Goal: Task Accomplishment & Management: Use online tool/utility

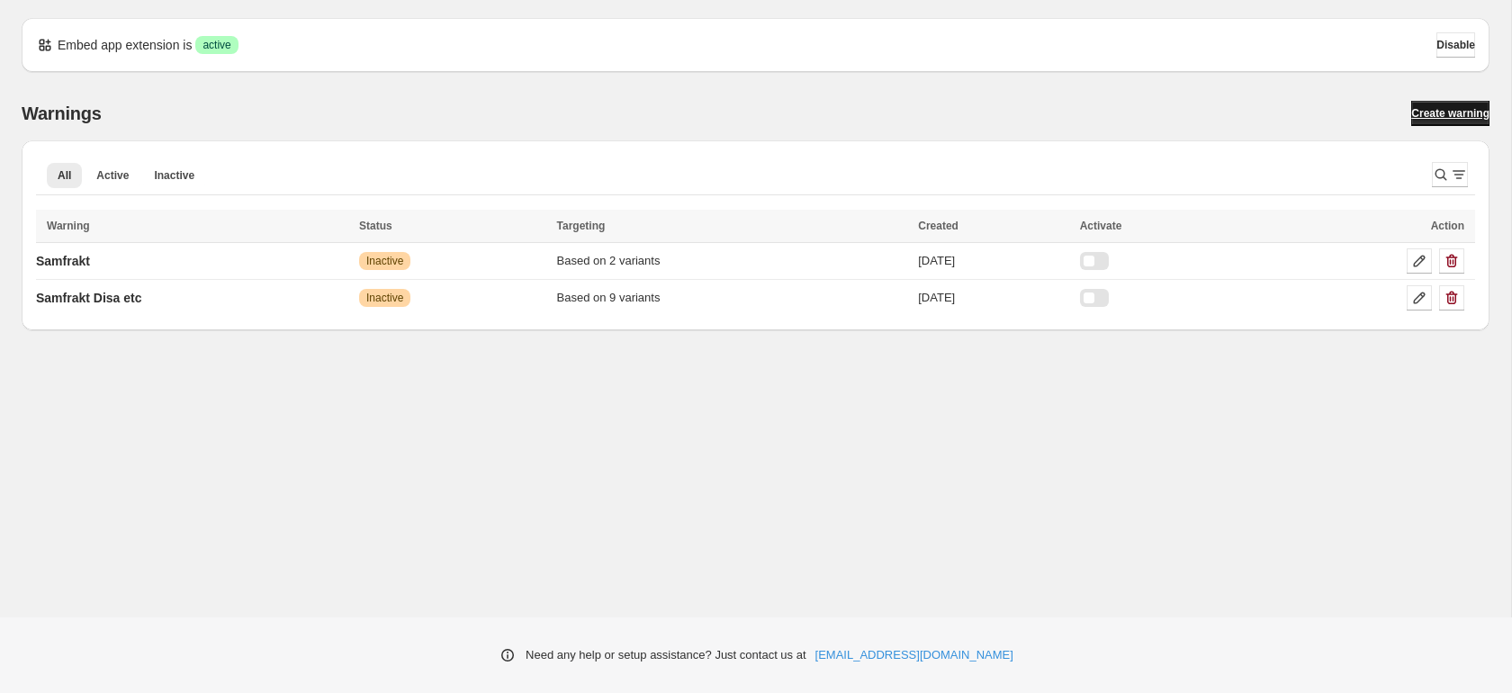
click at [1437, 116] on span "Create warning" at bounding box center [1451, 113] width 78 height 14
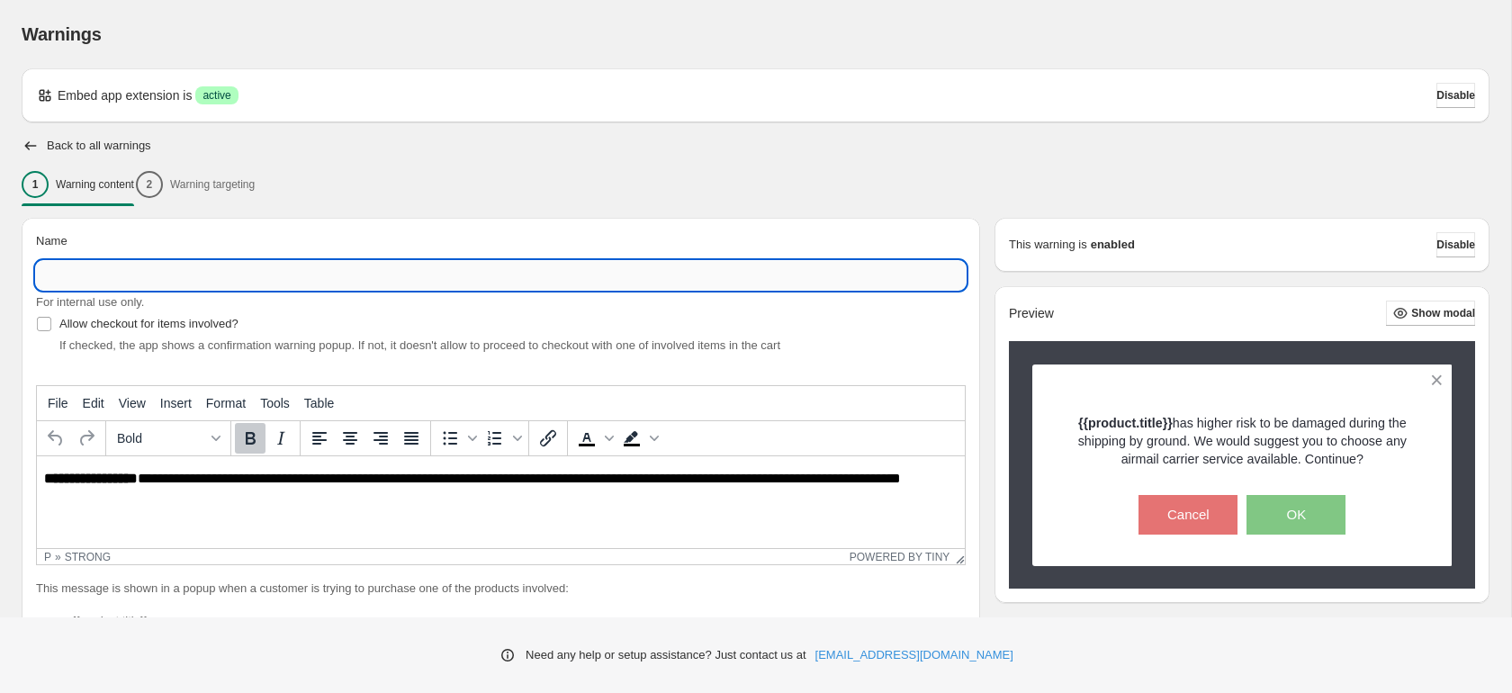
click at [446, 274] on input "Name" at bounding box center [501, 275] width 930 height 29
type input "********"
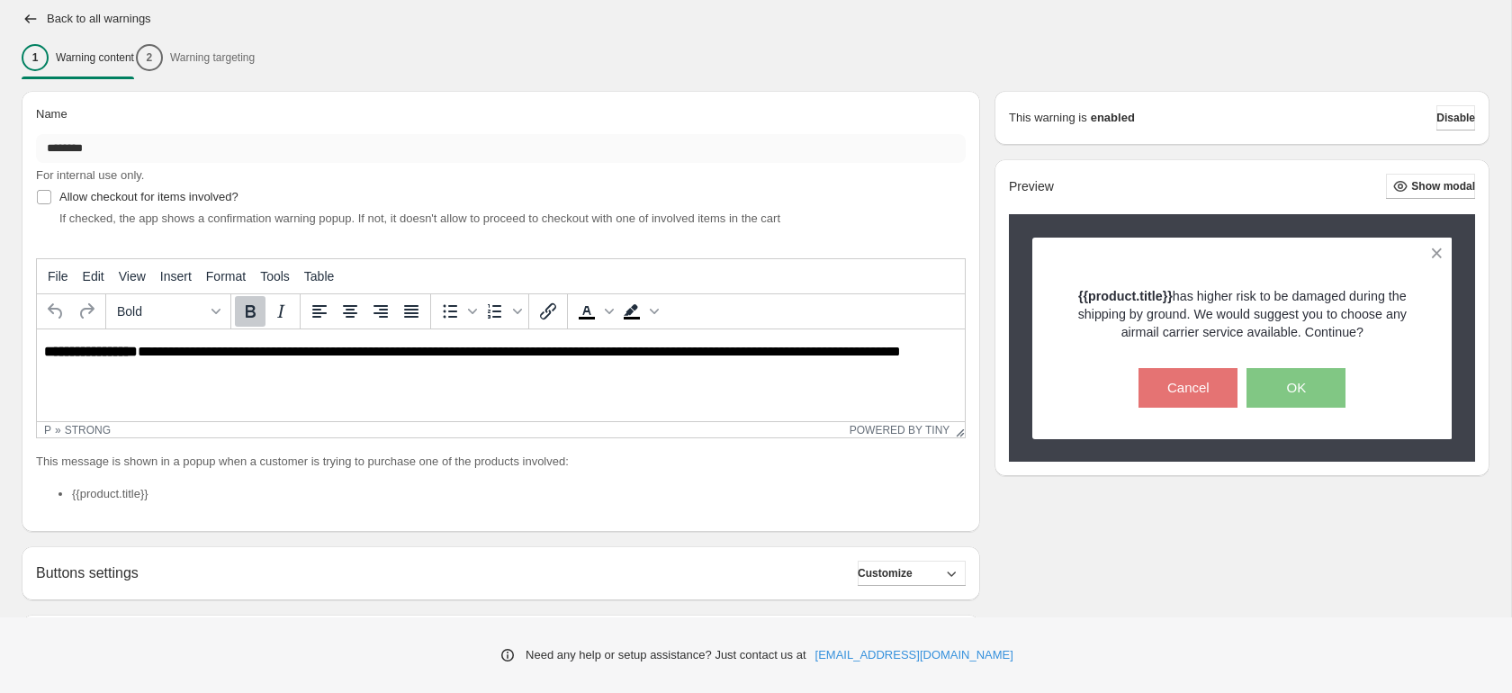
scroll to position [133, 0]
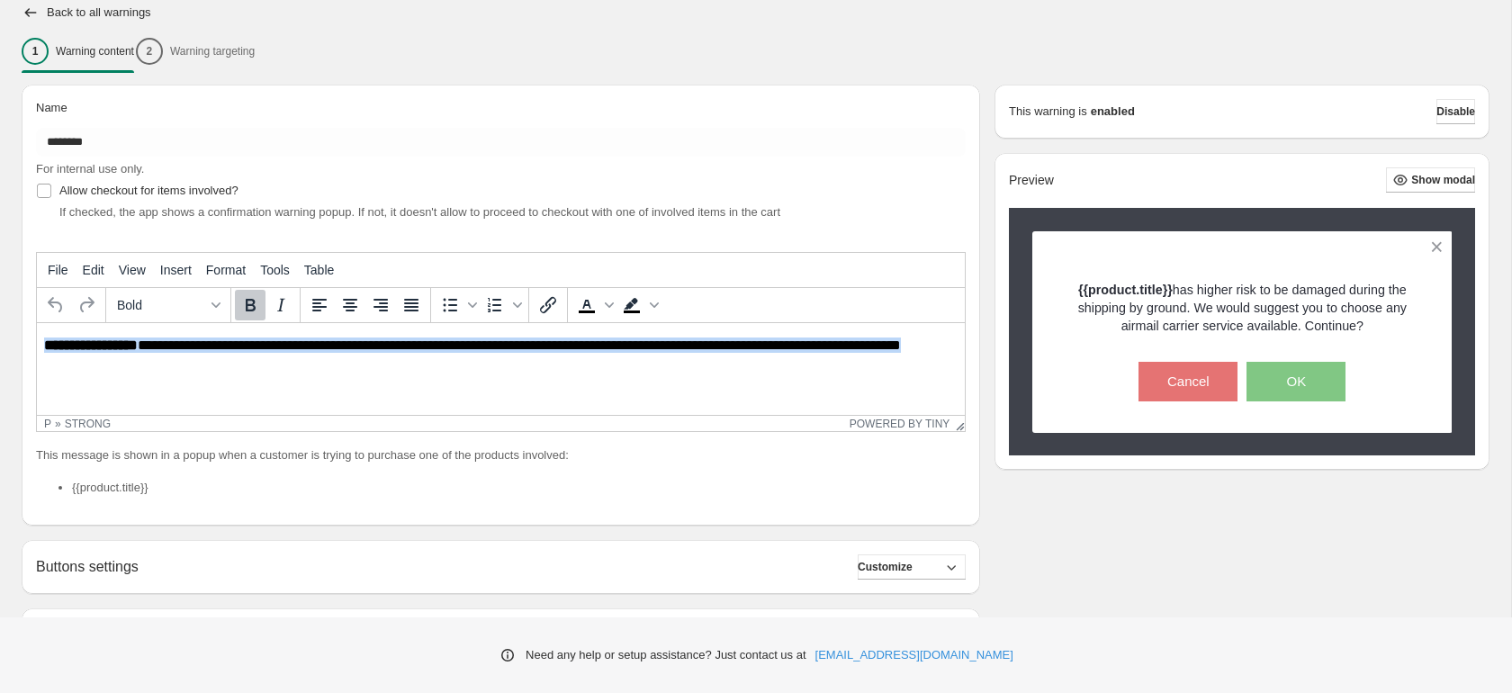
drag, startPoint x: 109, startPoint y: 363, endPoint x: 33, endPoint y: 345, distance: 77.7
click at [37, 345] on html "**********" at bounding box center [501, 354] width 928 height 62
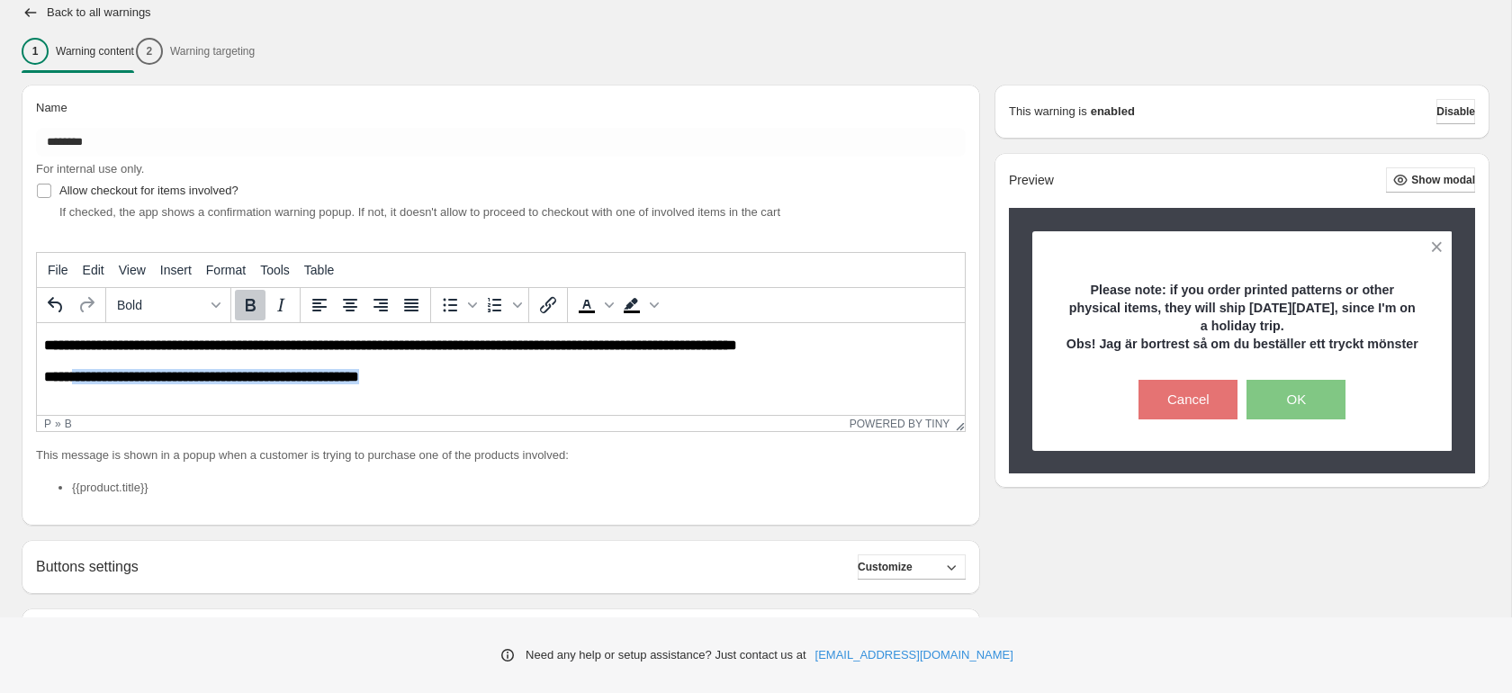
drag, startPoint x: 415, startPoint y: 375, endPoint x: 80, endPoint y: 373, distance: 334.9
click at [80, 373] on p "**********" at bounding box center [501, 376] width 914 height 15
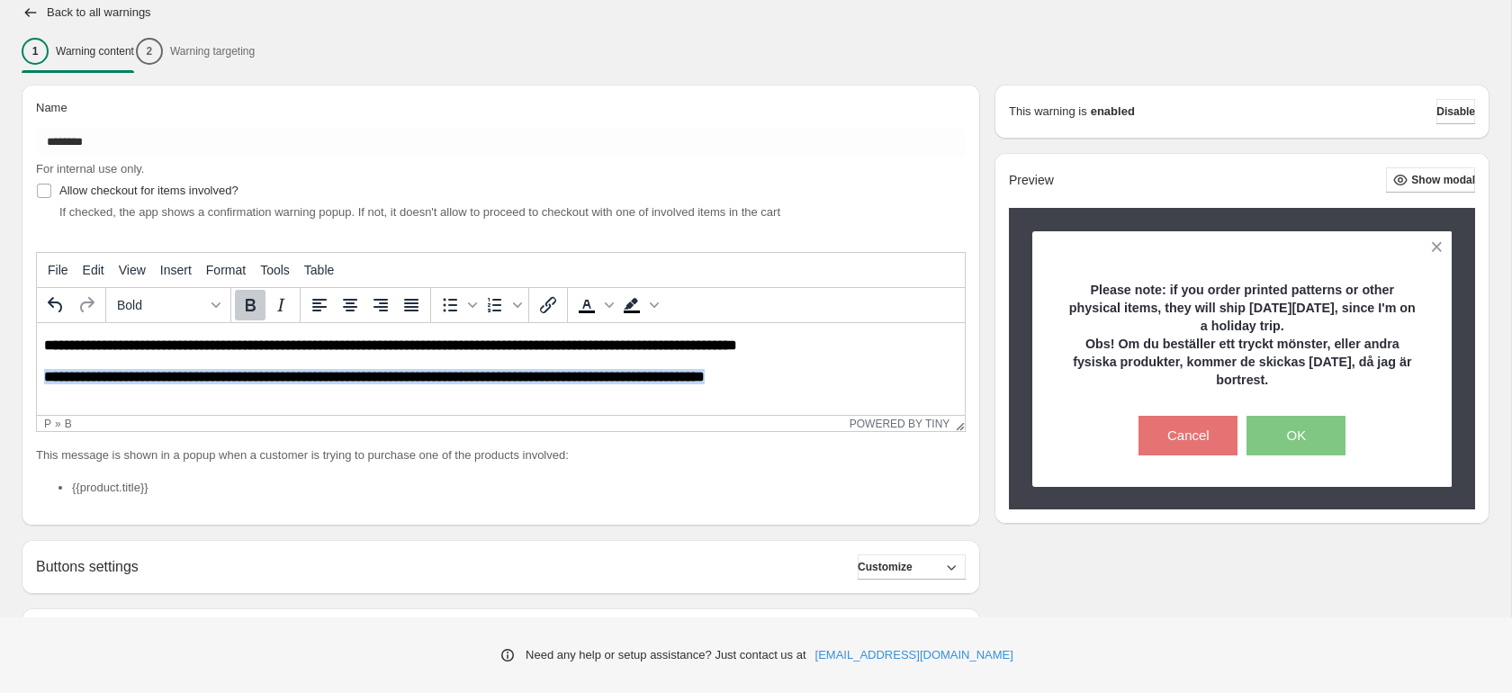
drag, startPoint x: 806, startPoint y: 376, endPoint x: -4, endPoint y: 371, distance: 809.3
click at [37, 371] on html "**********" at bounding box center [501, 361] width 928 height 76
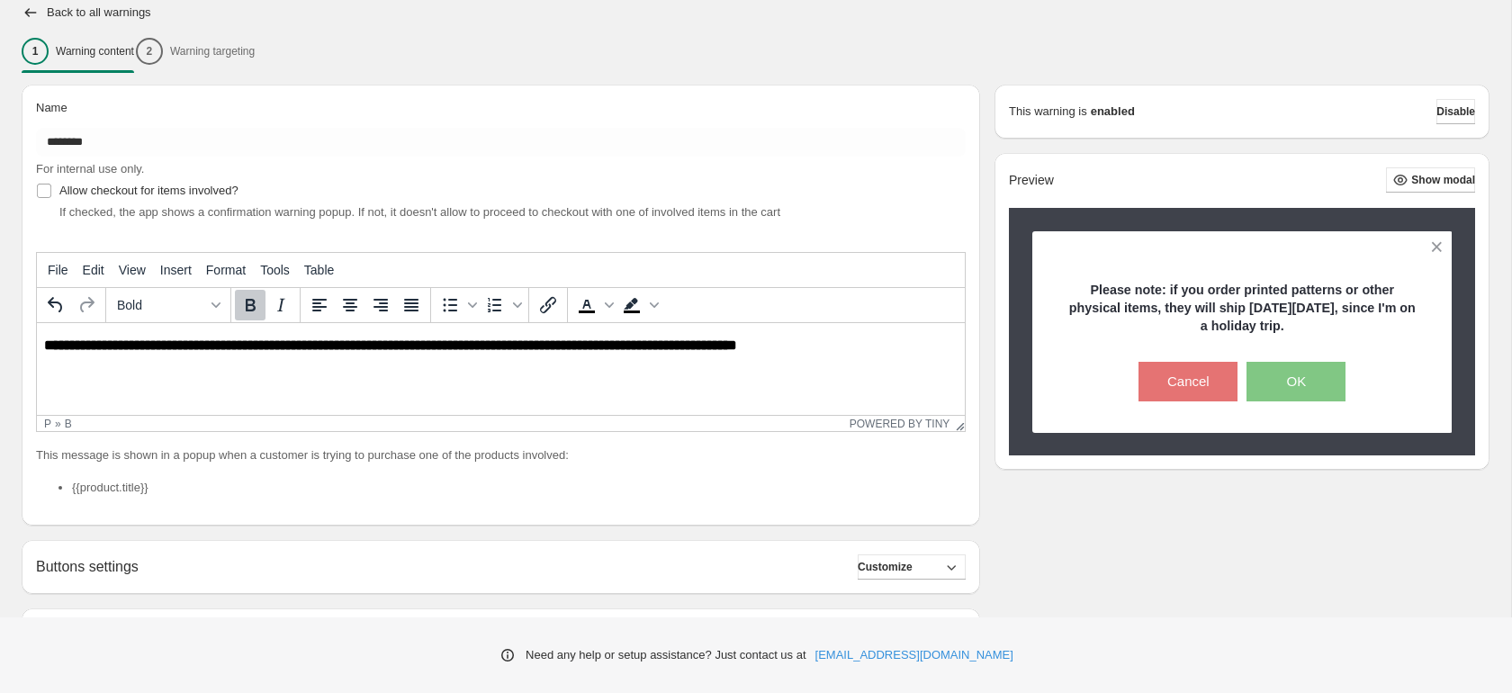
click at [49, 347] on b "**********" at bounding box center [390, 345] width 693 height 14
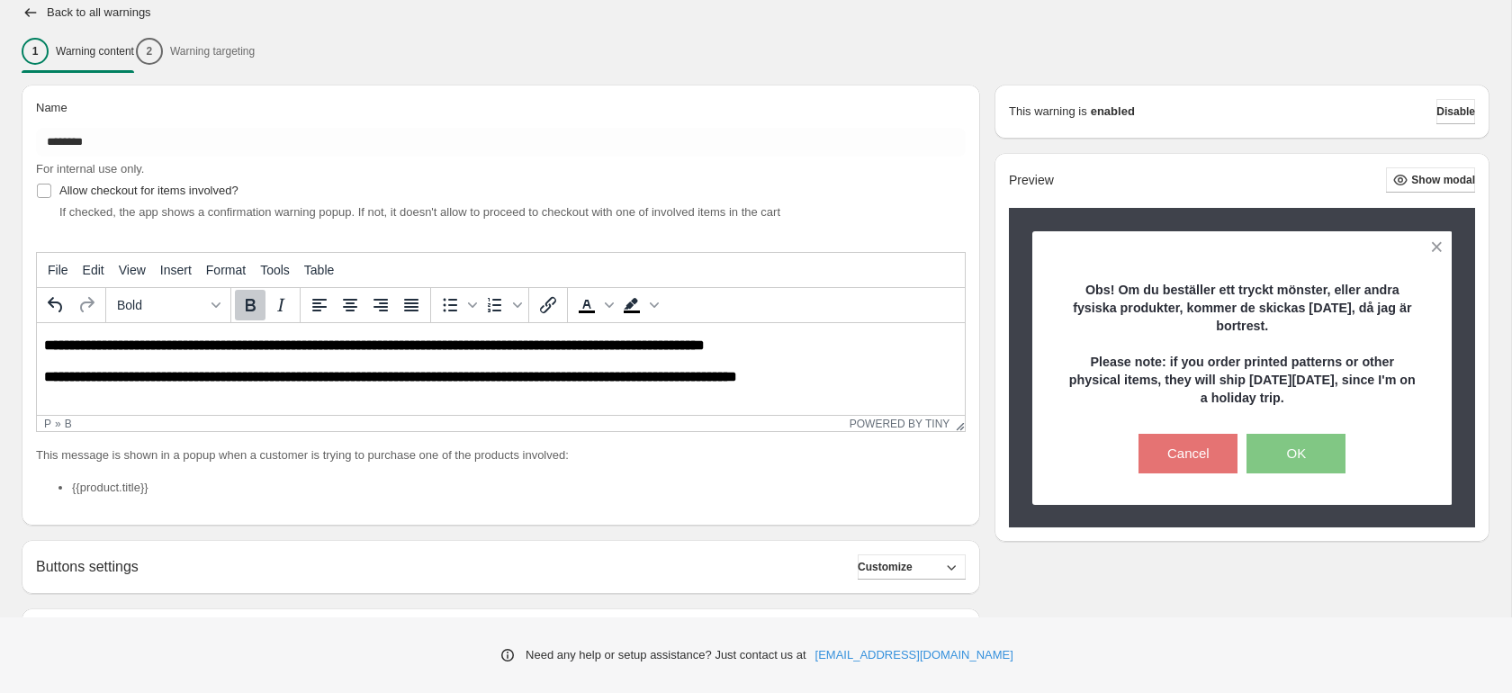
scroll to position [1, 0]
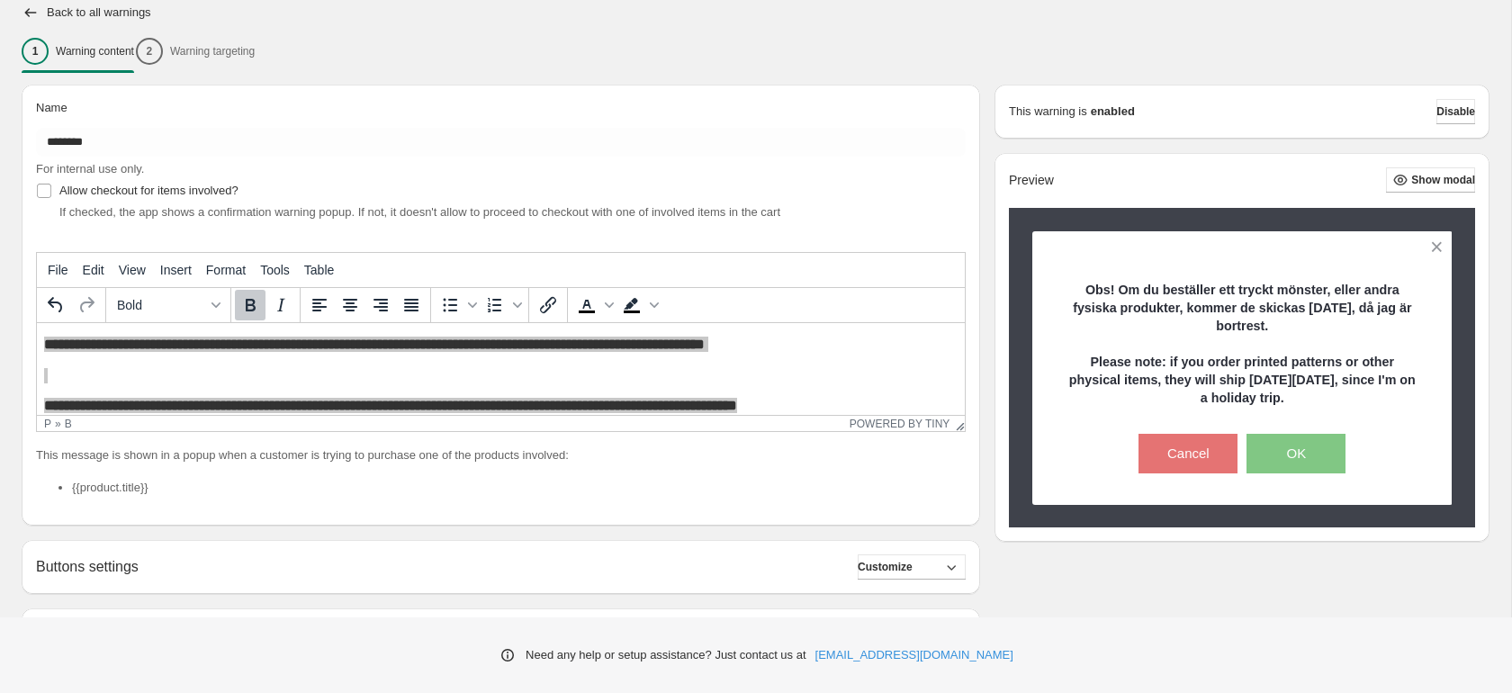
click at [246, 304] on icon "Bold" at bounding box center [251, 305] width 10 height 13
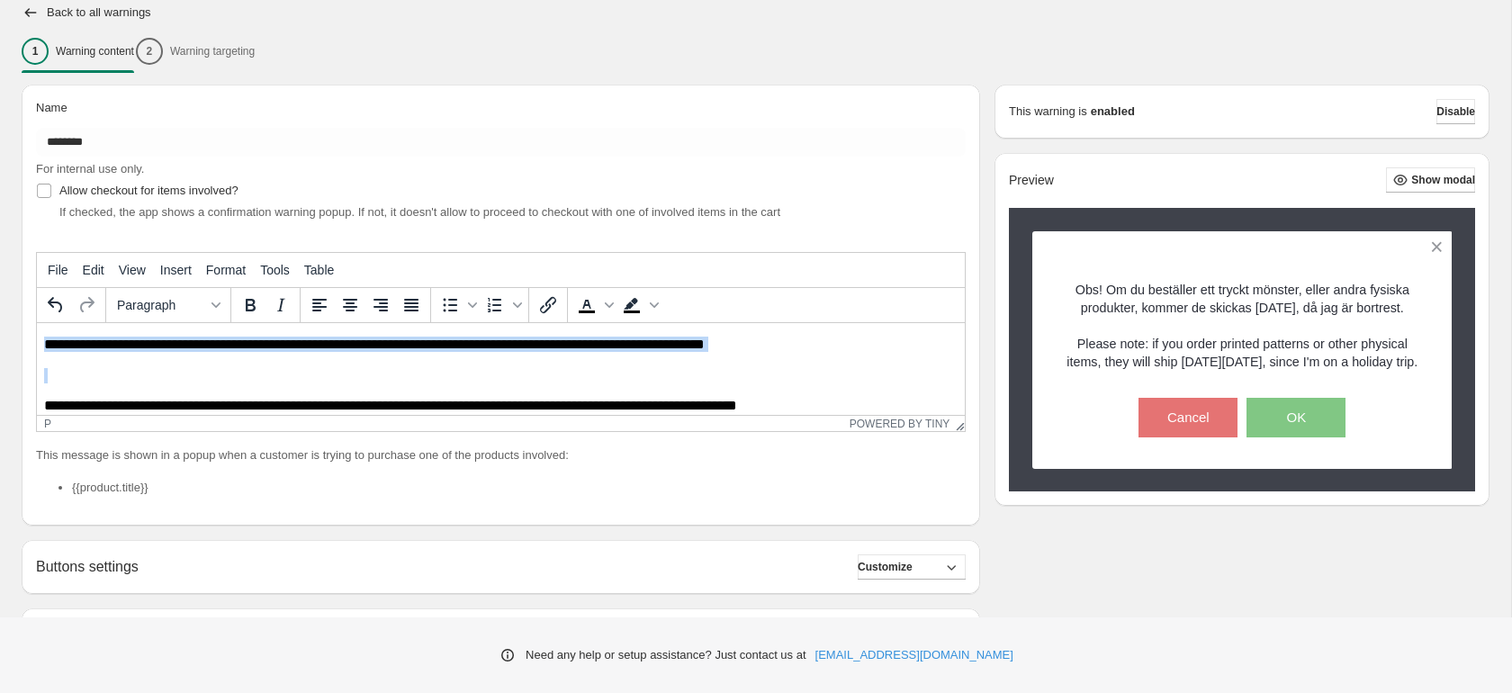
click at [260, 382] on p "Rich Text Area. Press ALT-0 for help." at bounding box center [501, 375] width 914 height 15
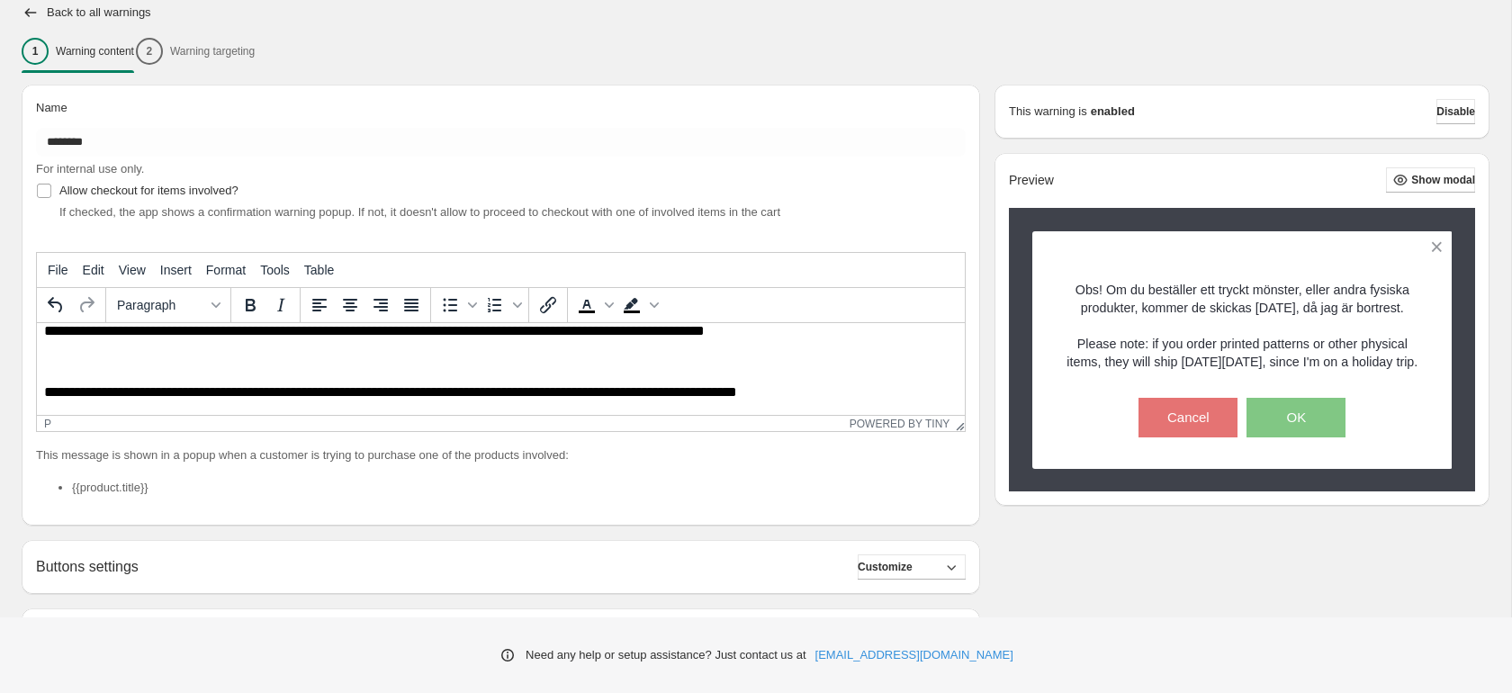
scroll to position [137, 0]
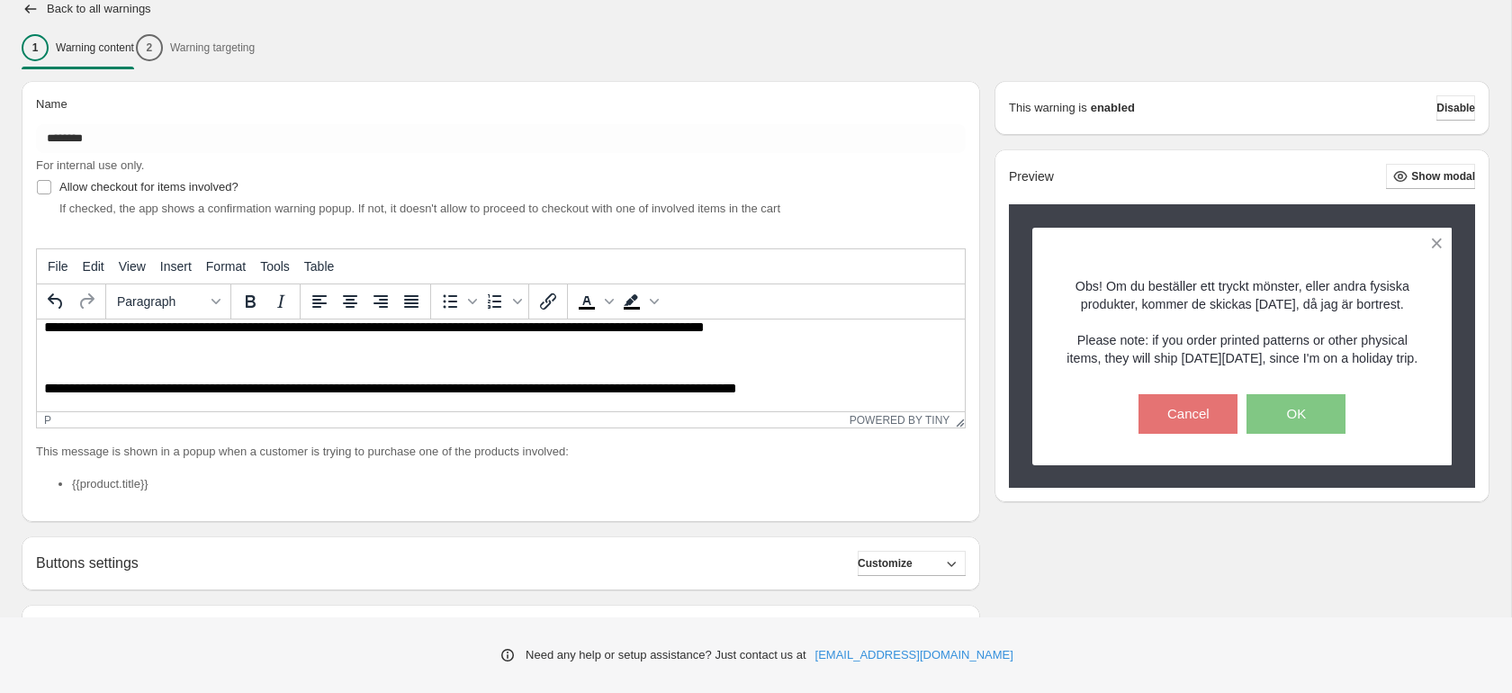
click at [728, 326] on p "**********" at bounding box center [501, 328] width 914 height 17
click at [703, 329] on p "**********" at bounding box center [501, 328] width 914 height 17
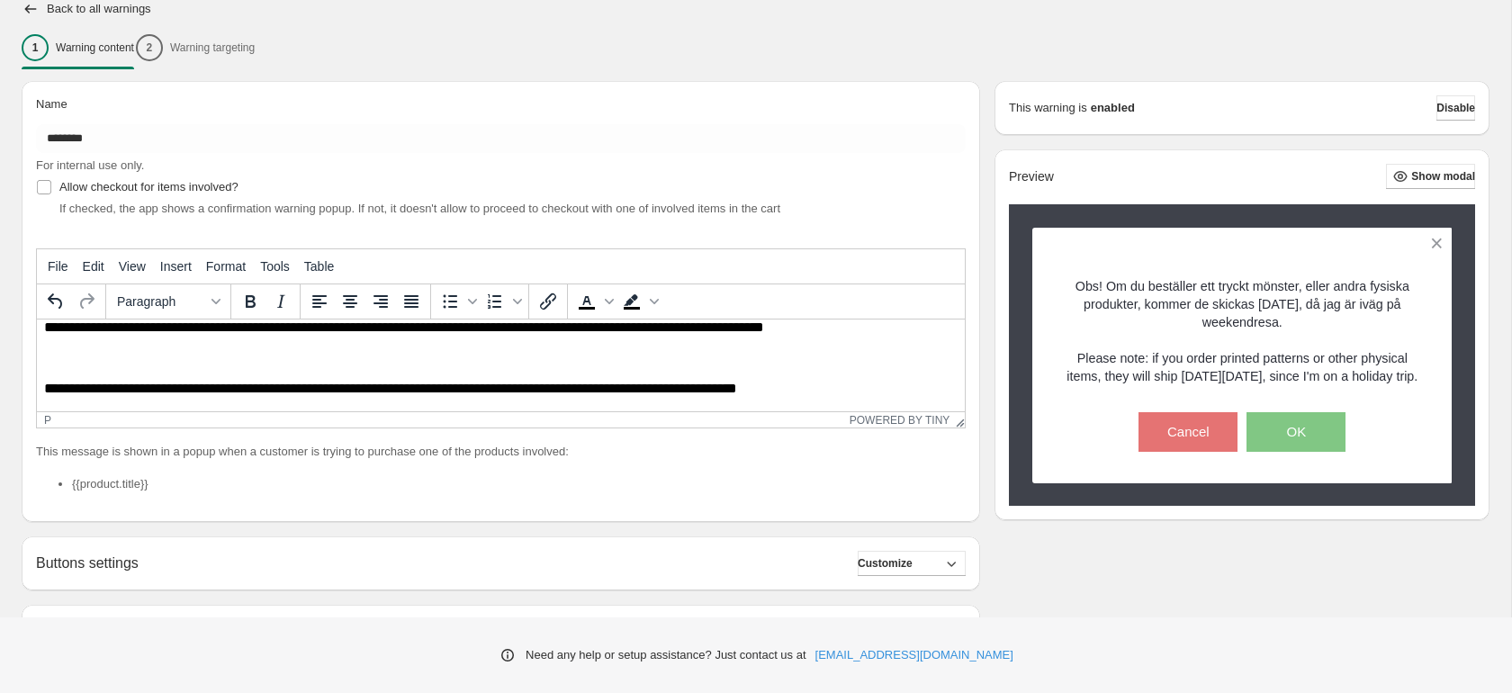
click at [699, 389] on p "**********" at bounding box center [501, 389] width 914 height 17
click at [738, 325] on p "**********" at bounding box center [501, 328] width 914 height 17
click at [853, 329] on p "**********" at bounding box center [501, 328] width 914 height 17
click at [805, 358] on p "Rich Text Area. Press ALT-0 for help." at bounding box center [501, 358] width 914 height 15
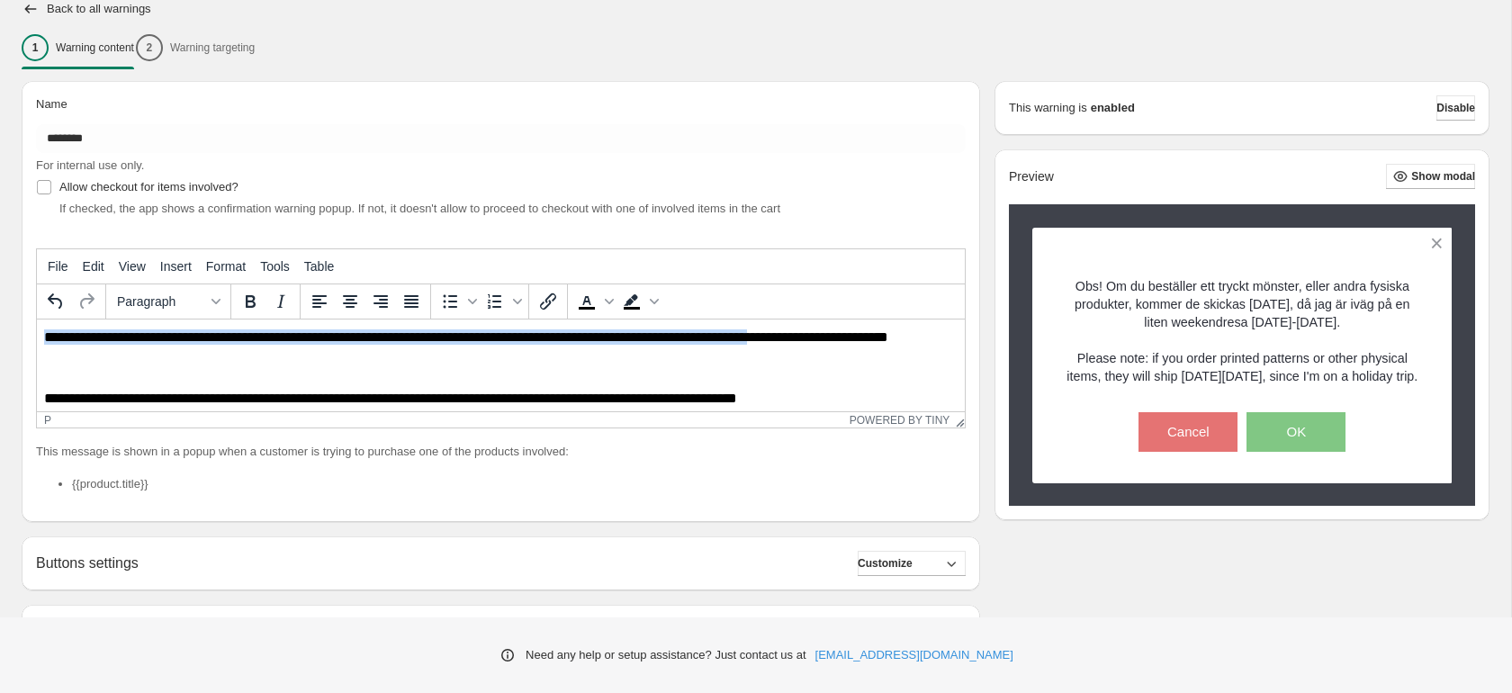
scroll to position [0, 0]
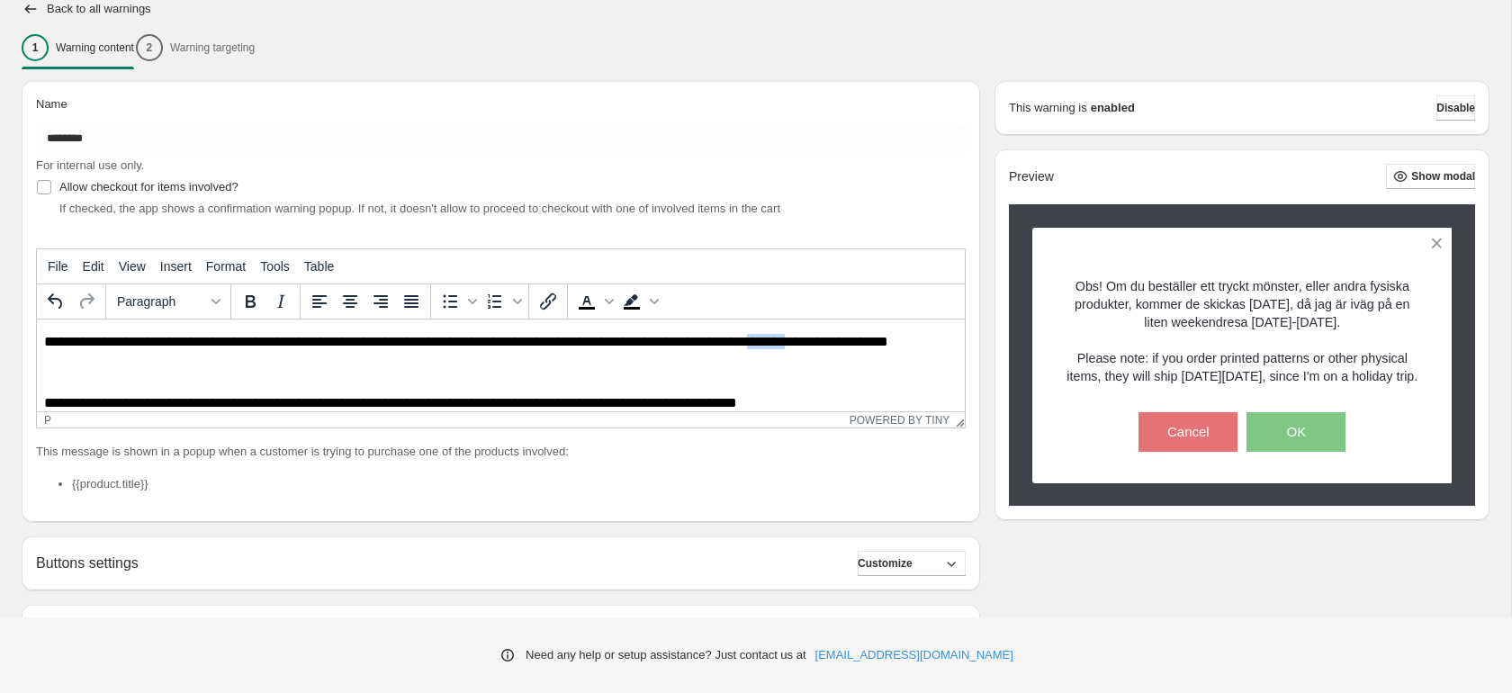
drag, startPoint x: 786, startPoint y: 328, endPoint x: 834, endPoint y: 338, distance: 49.8
click at [834, 338] on p "**********" at bounding box center [501, 342] width 914 height 17
click at [871, 374] on p "Rich Text Area. Press ALT-0 for help." at bounding box center [501, 372] width 914 height 15
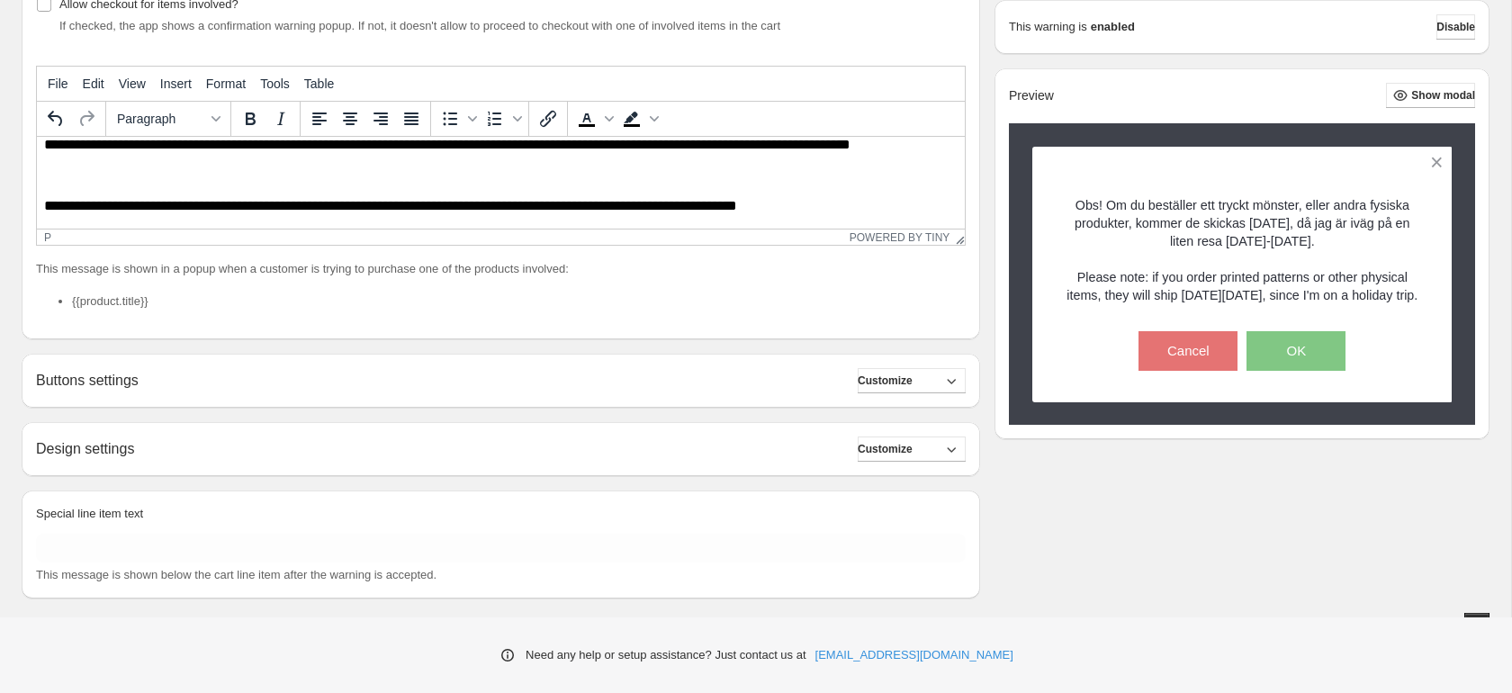
scroll to position [341, 0]
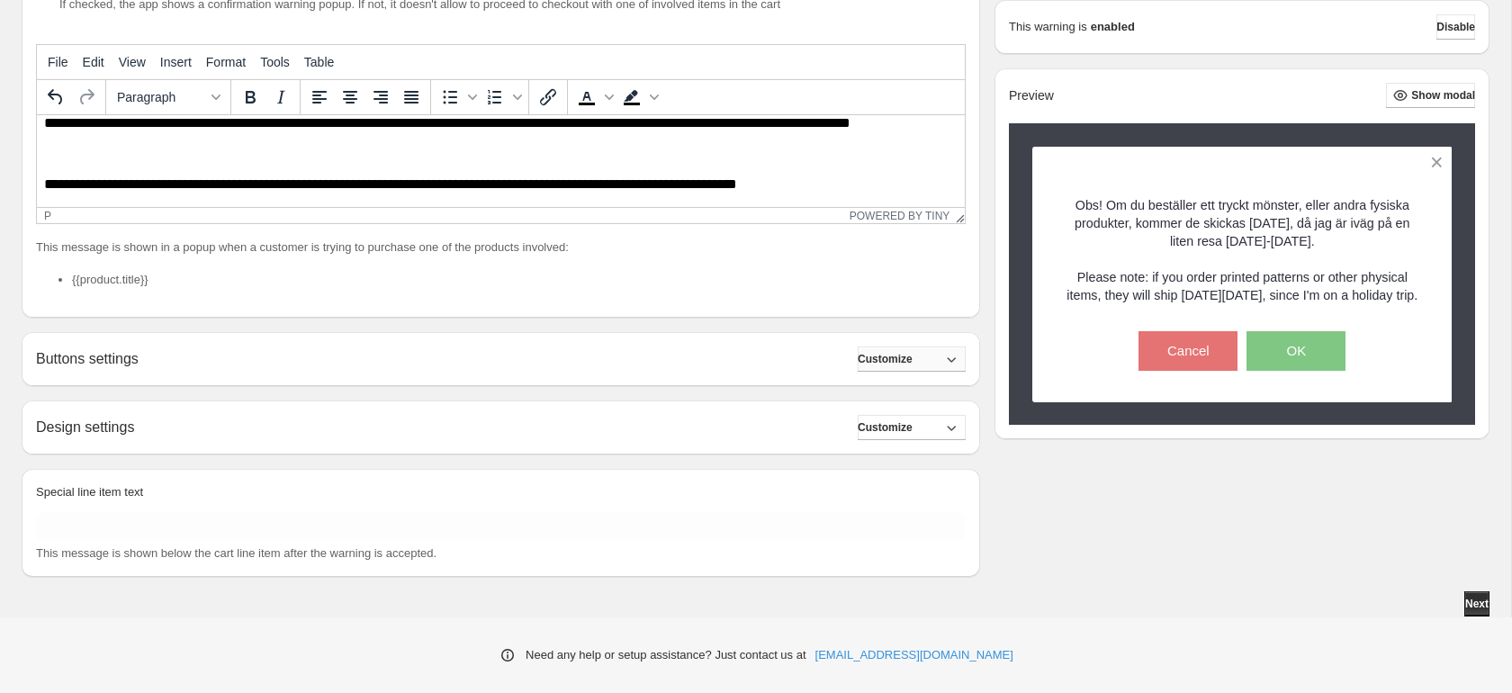
click at [913, 356] on span "Customize" at bounding box center [885, 359] width 55 height 14
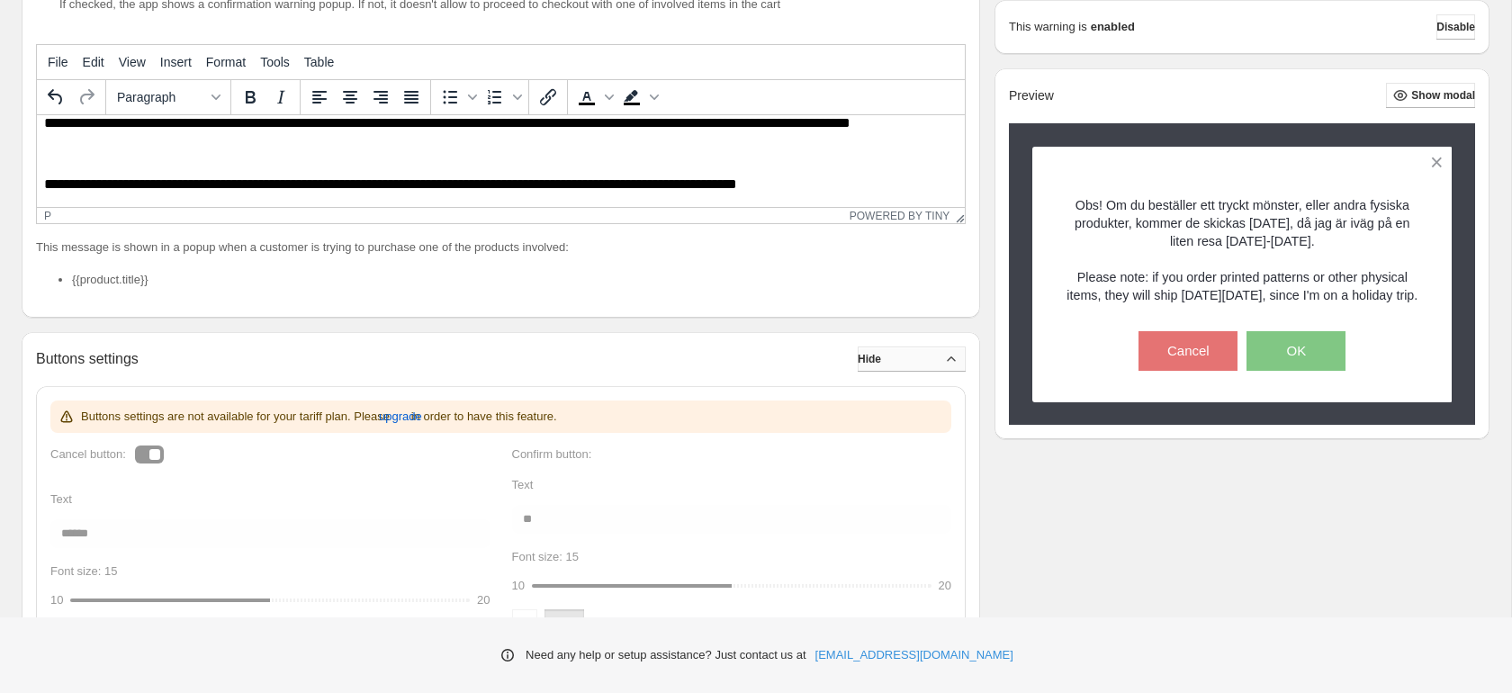
click at [917, 356] on button "Hide" at bounding box center [912, 359] width 108 height 25
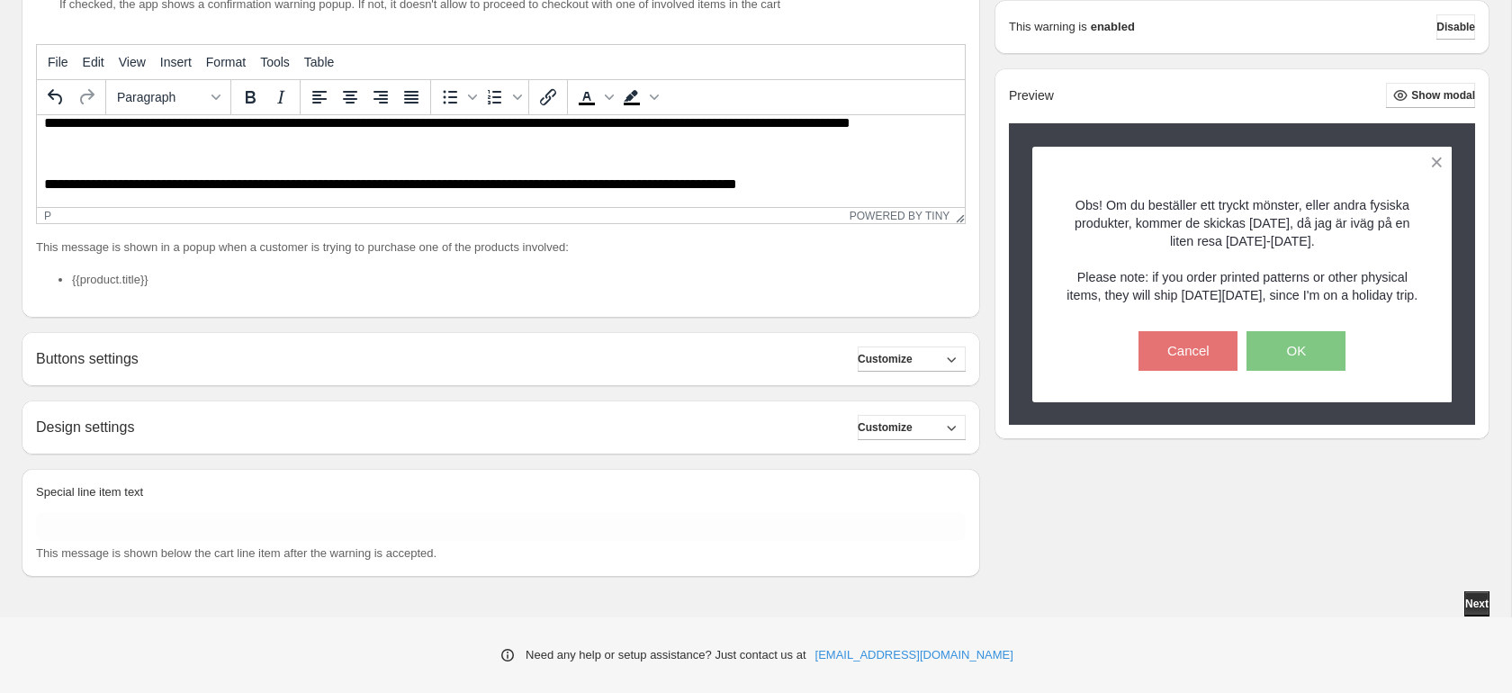
click at [817, 428] on div "Design settings Customize" at bounding box center [501, 427] width 930 height 25
click at [939, 425] on button "Customize" at bounding box center [912, 427] width 108 height 25
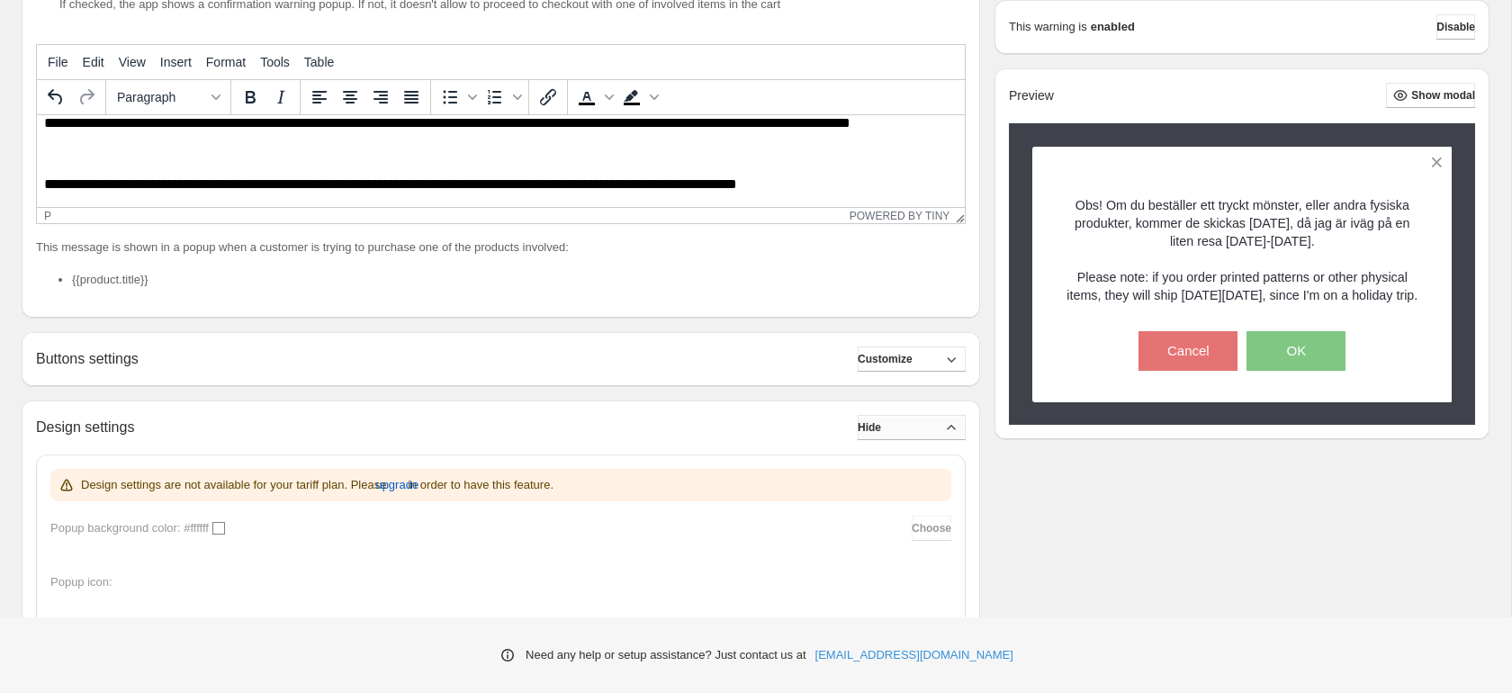
click at [939, 425] on button "Hide" at bounding box center [912, 427] width 108 height 25
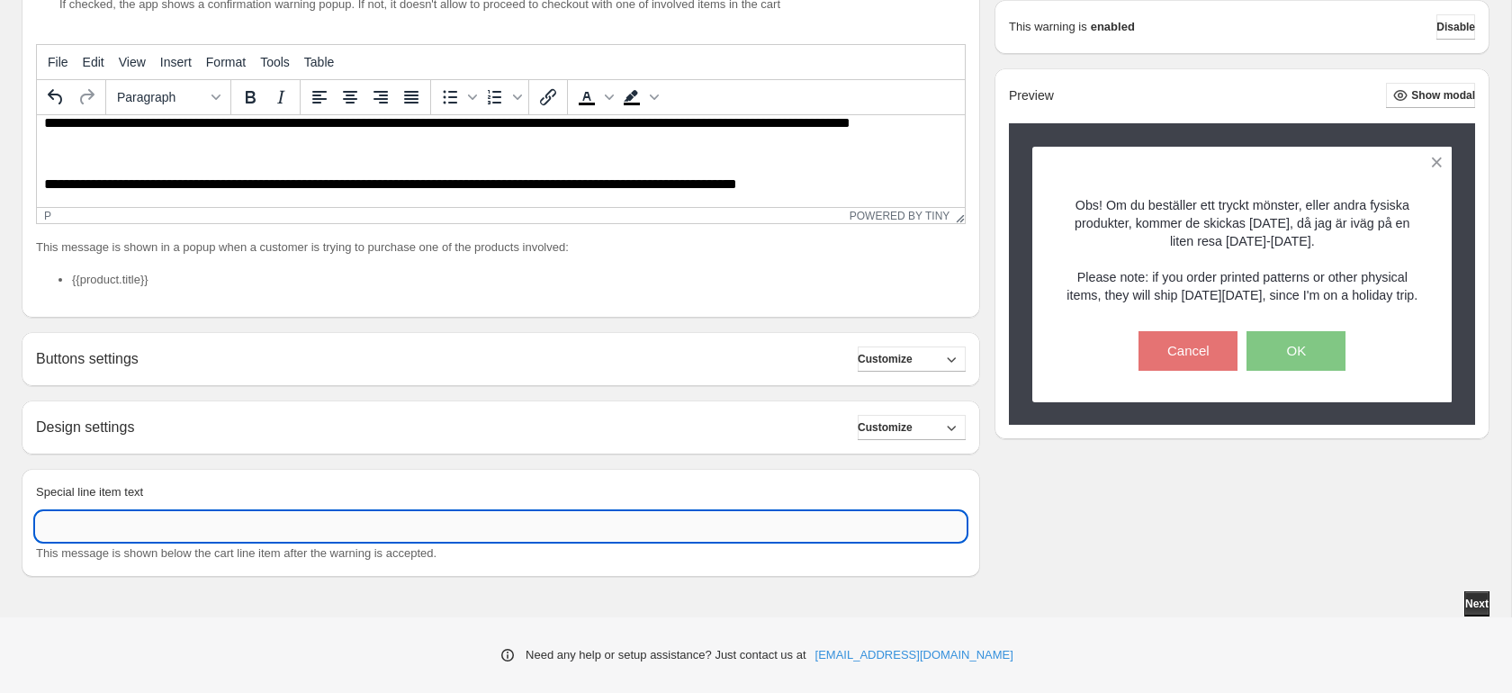
click at [542, 528] on input "Special line item text" at bounding box center [501, 526] width 930 height 29
type input "**********"
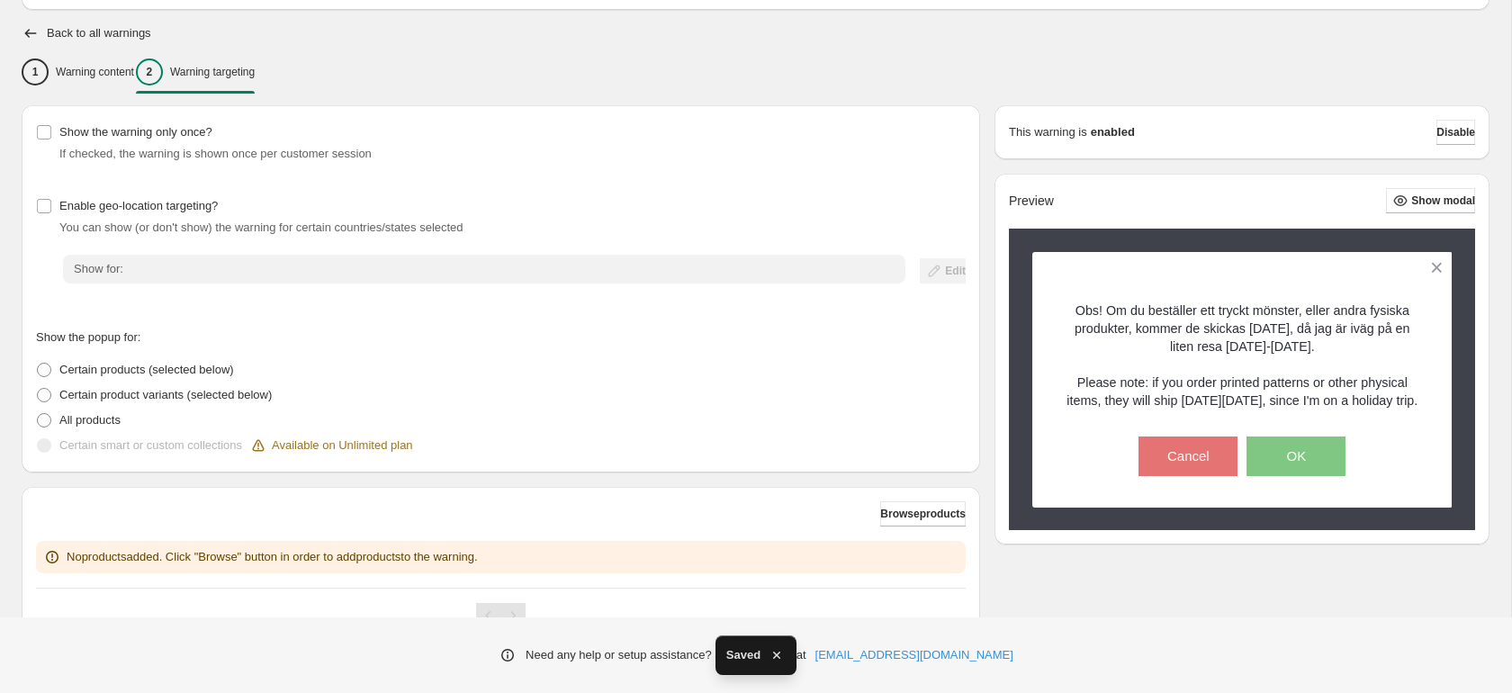
scroll to position [193, 0]
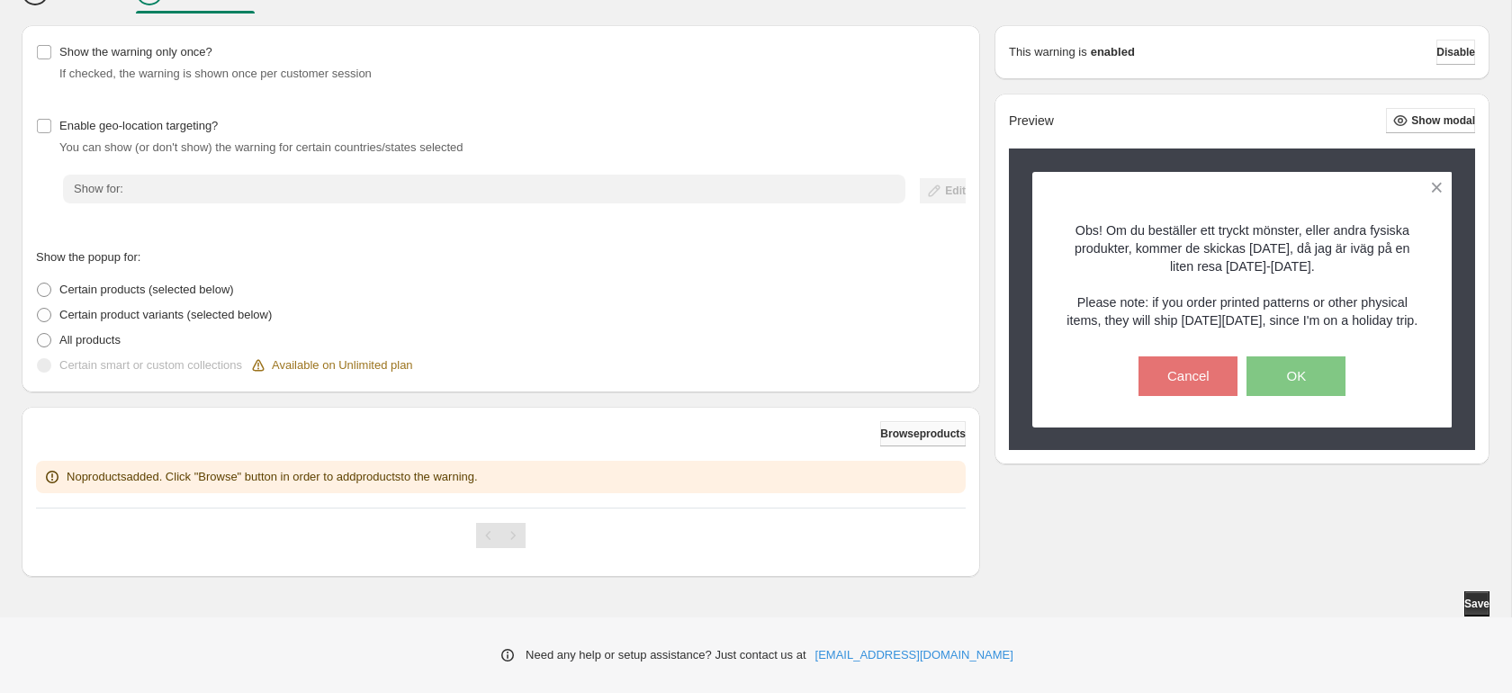
click at [906, 436] on span "Browse products" at bounding box center [923, 434] width 86 height 14
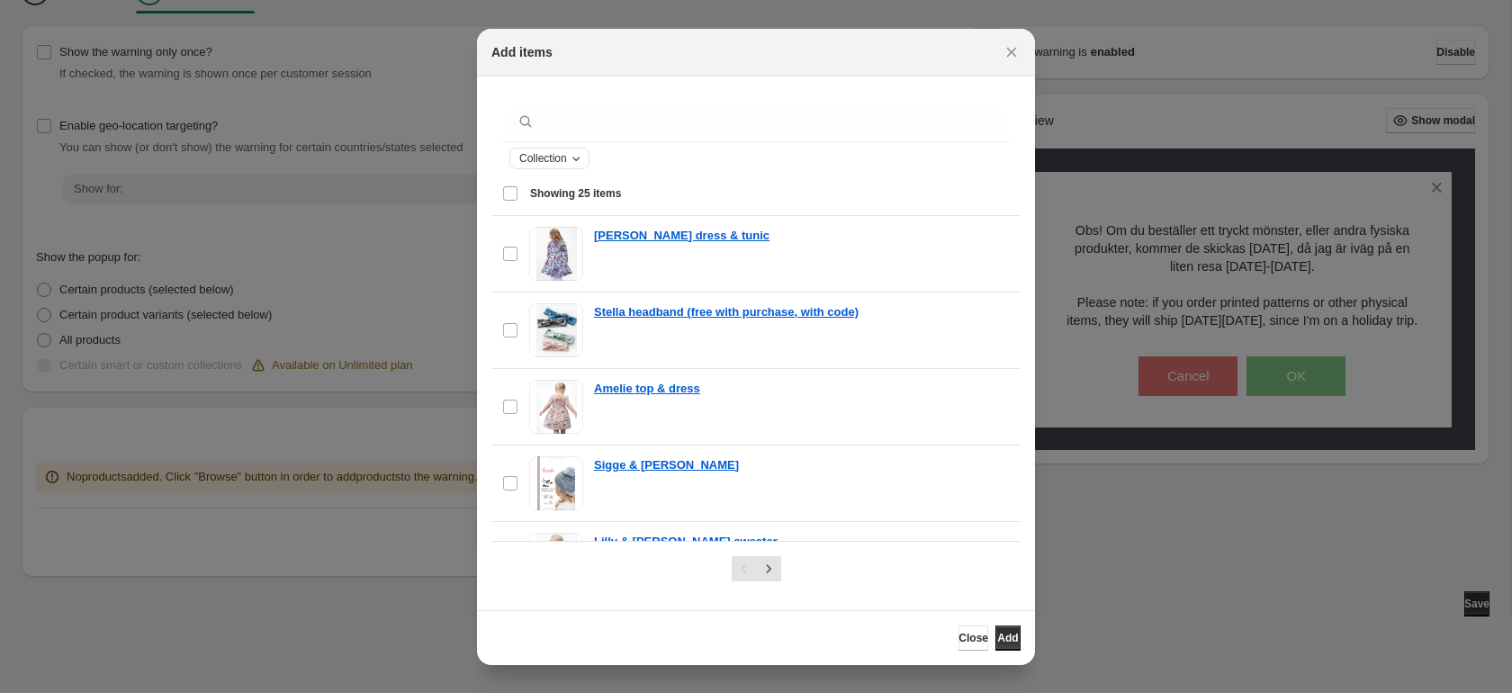
click at [580, 159] on icon "Collection" at bounding box center [576, 159] width 7 height 4
click at [609, 226] on select "**********" at bounding box center [592, 224] width 145 height 29
click at [570, 149] on button "Collection" at bounding box center [549, 159] width 78 height 20
click at [537, 159] on span "Collection" at bounding box center [543, 158] width 48 height 14
click at [805, 176] on div "Select all 25 items Showing 25 items" at bounding box center [756, 193] width 508 height 43
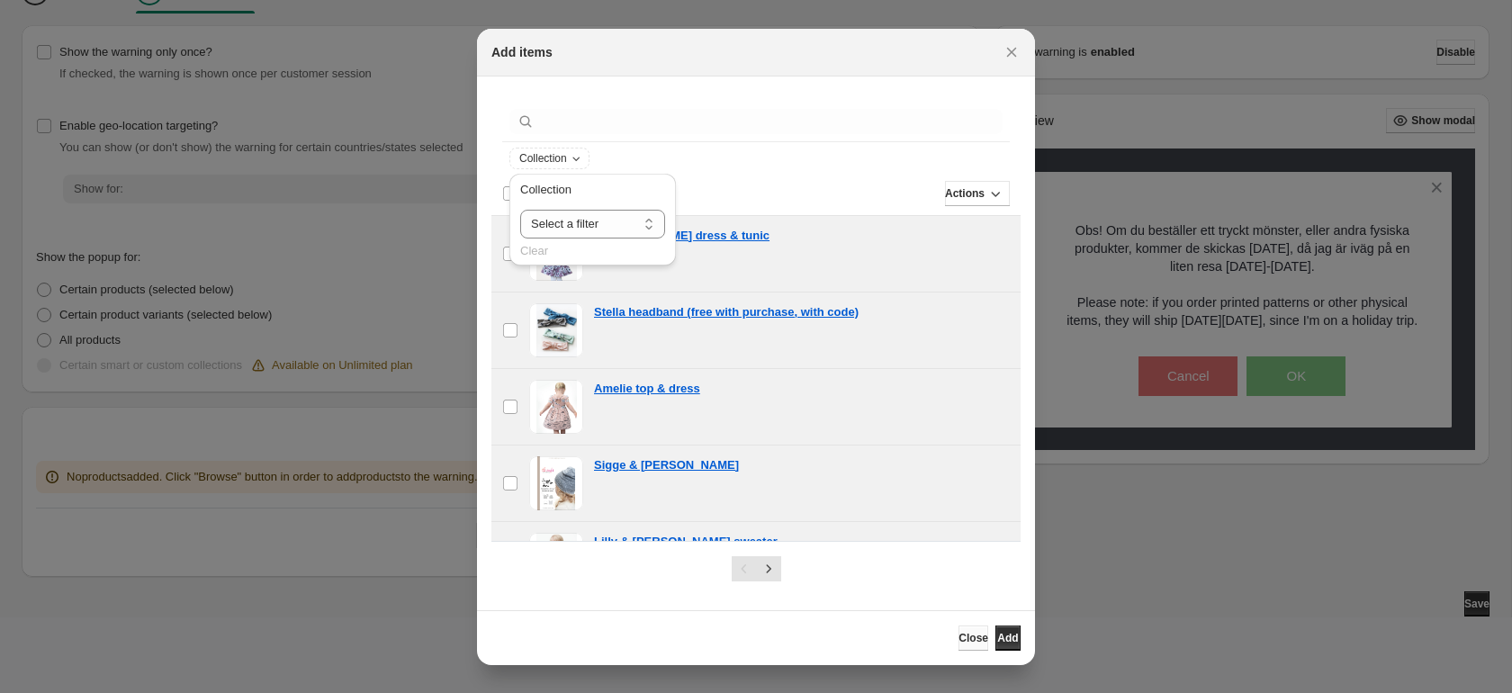
click at [959, 634] on span "Close" at bounding box center [974, 638] width 30 height 14
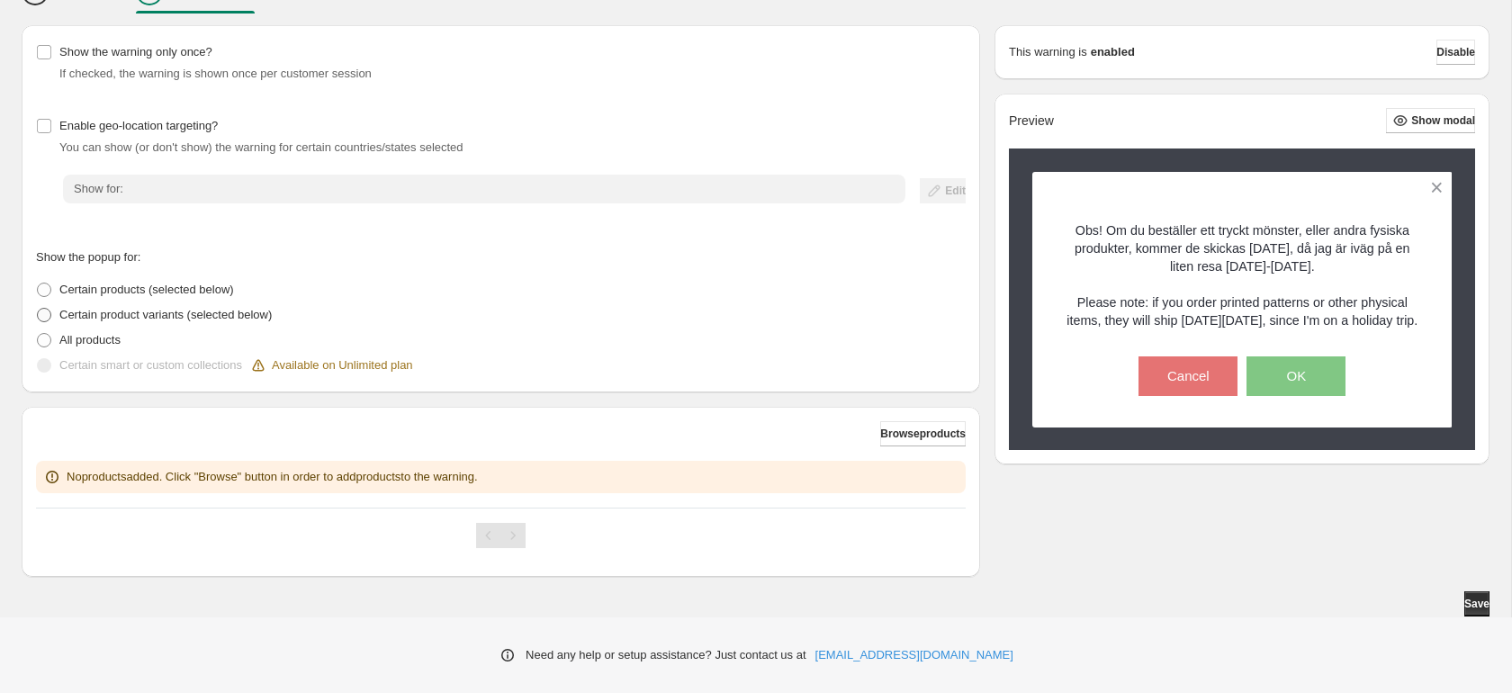
click at [46, 312] on span at bounding box center [44, 315] width 14 height 14
click at [871, 433] on span "Browse product variants" at bounding box center [904, 434] width 123 height 14
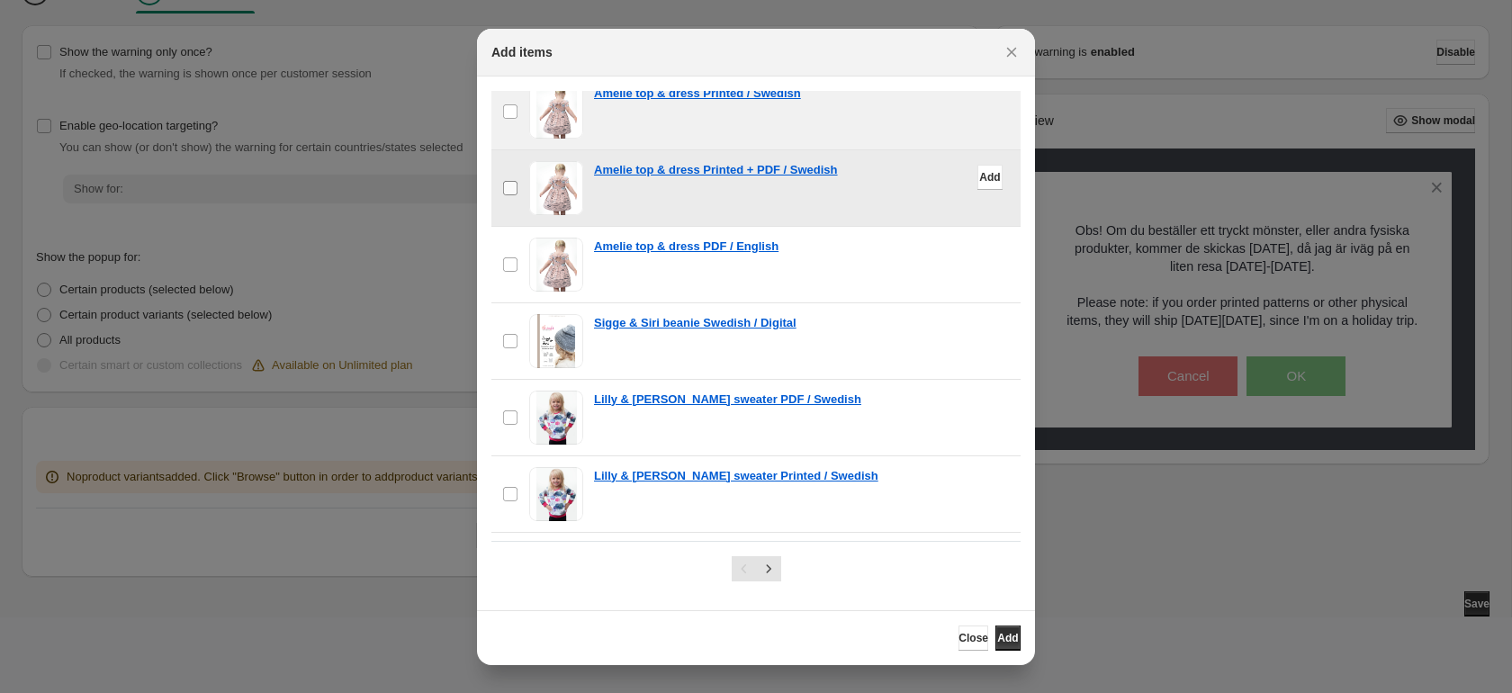
scroll to position [720, 0]
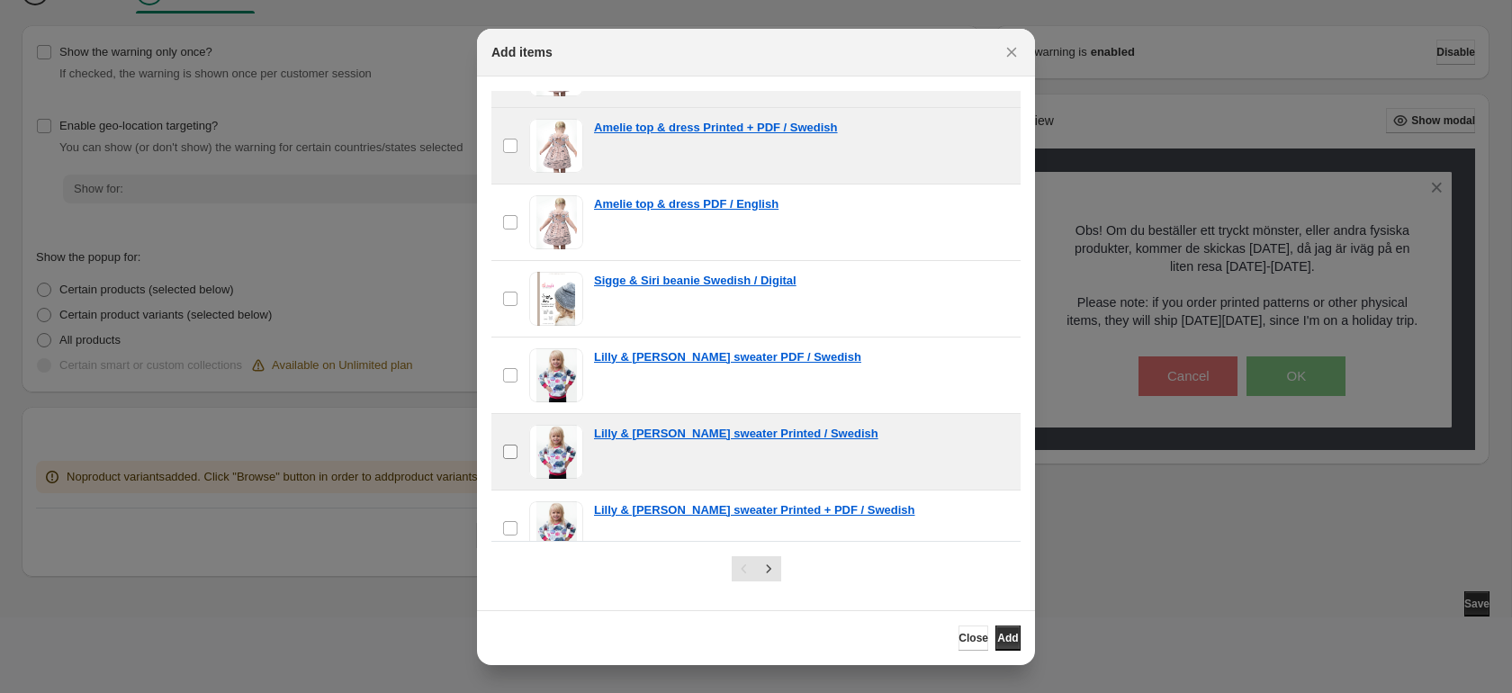
click at [510, 460] on label "checkbox" at bounding box center [511, 452] width 38 height 76
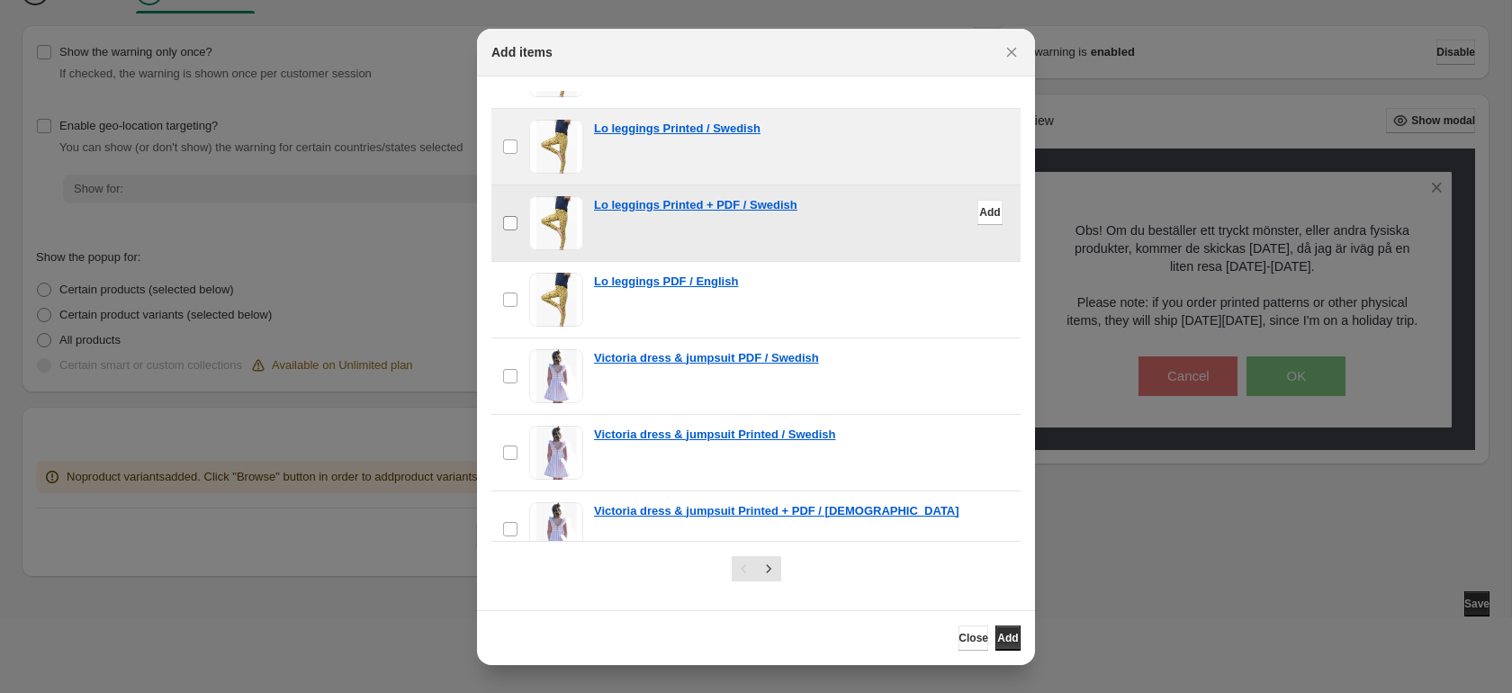
scroll to position [2033, 0]
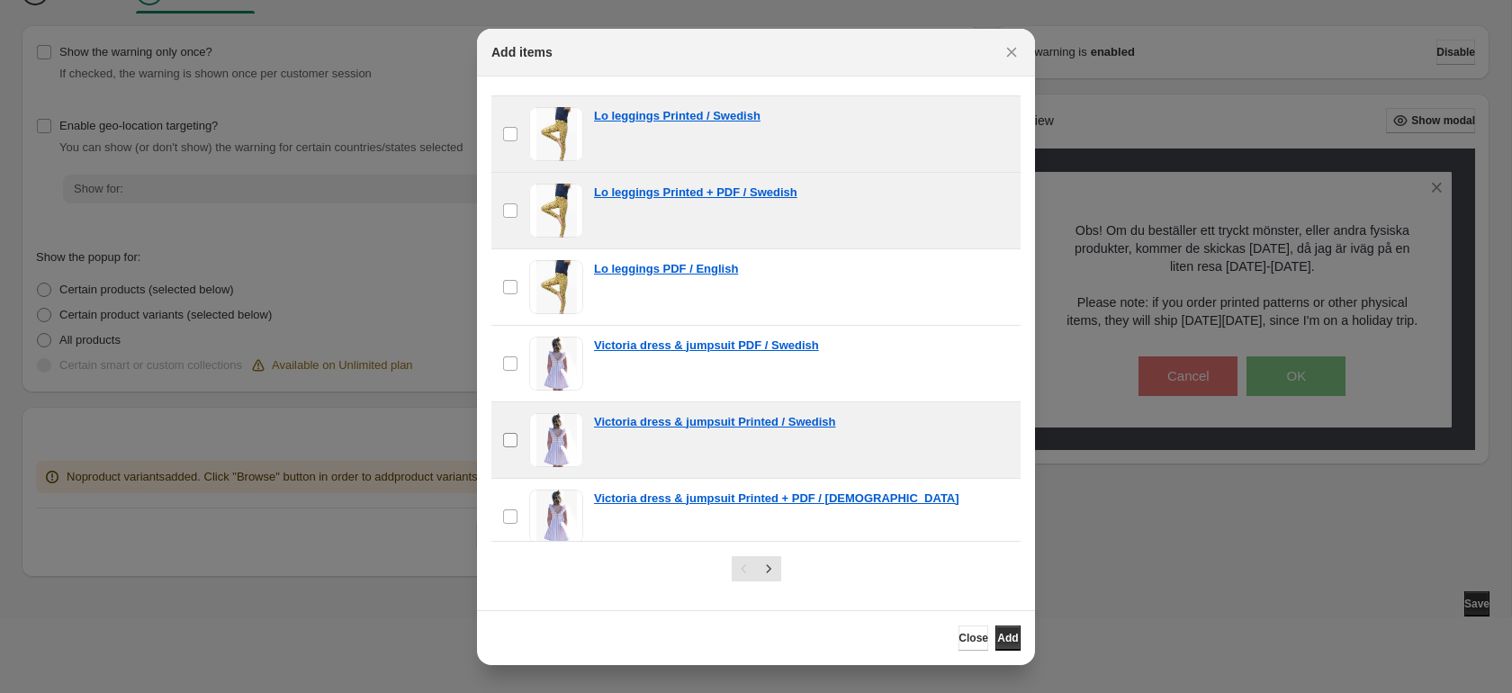
click at [518, 439] on span ":r2a:" at bounding box center [510, 440] width 16 height 16
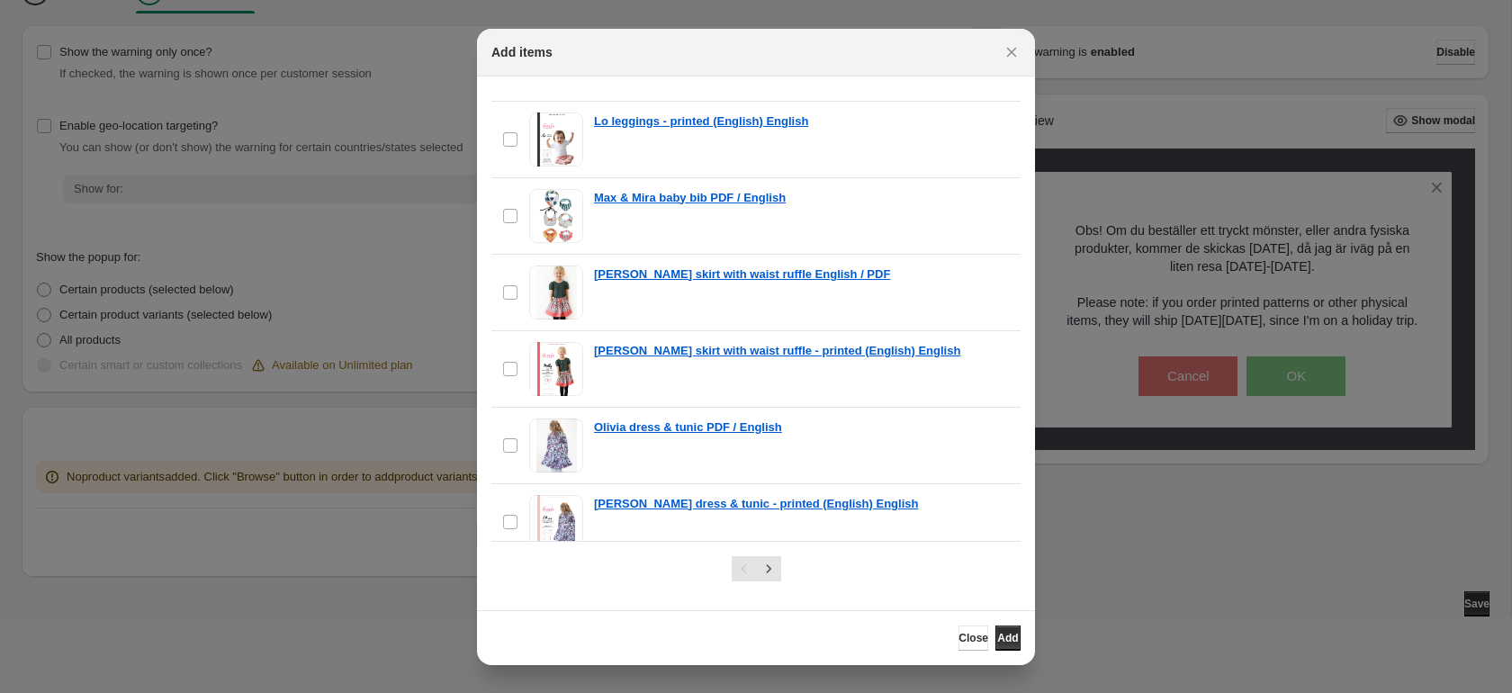
scroll to position [3653, 0]
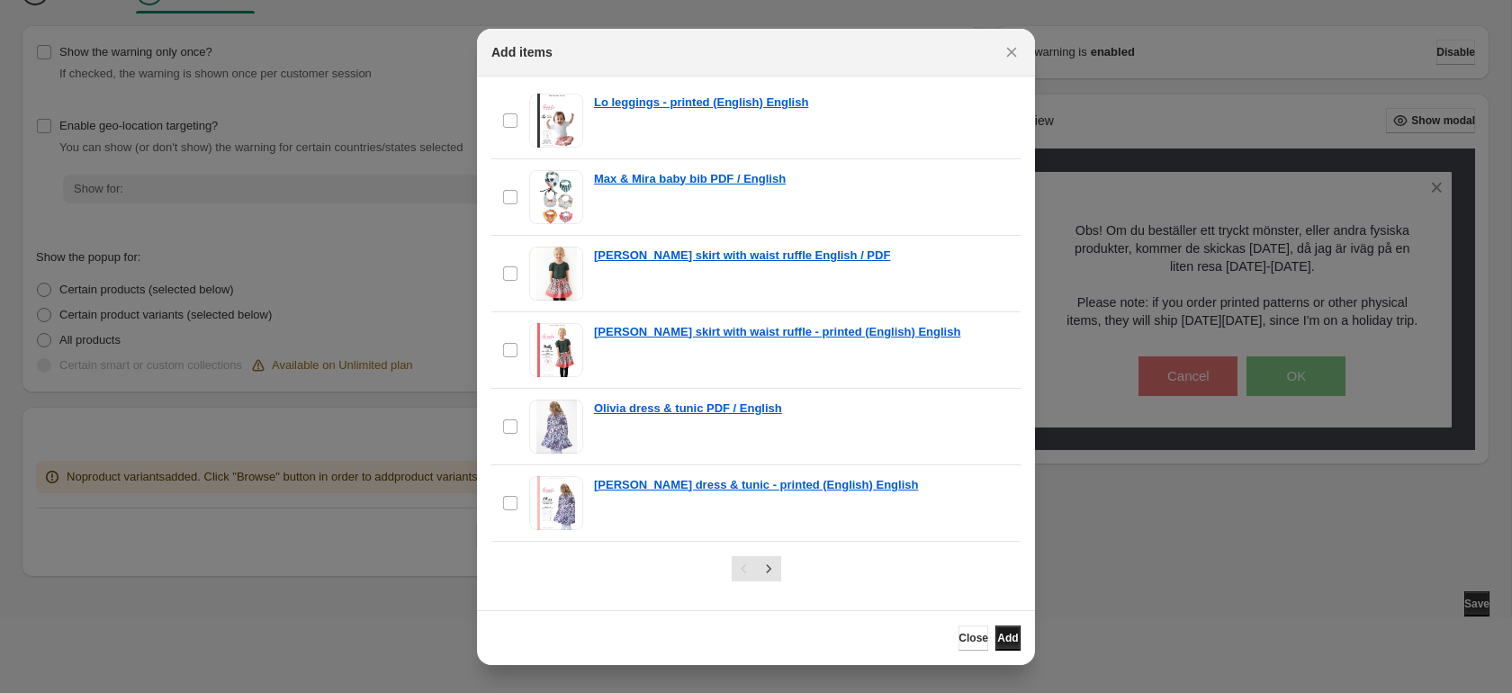
click at [999, 636] on span "Add" at bounding box center [1007, 638] width 21 height 14
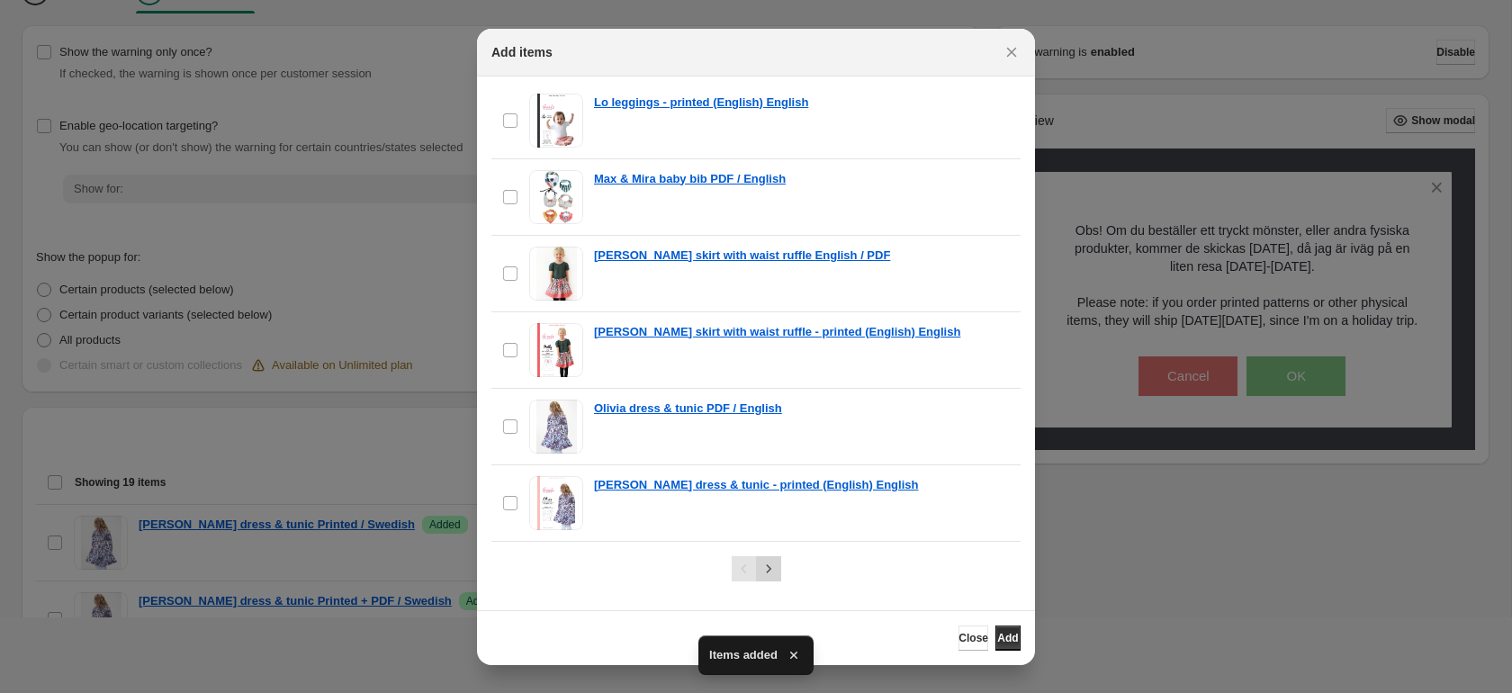
click at [767, 565] on icon "Next" at bounding box center [768, 568] width 5 height 8
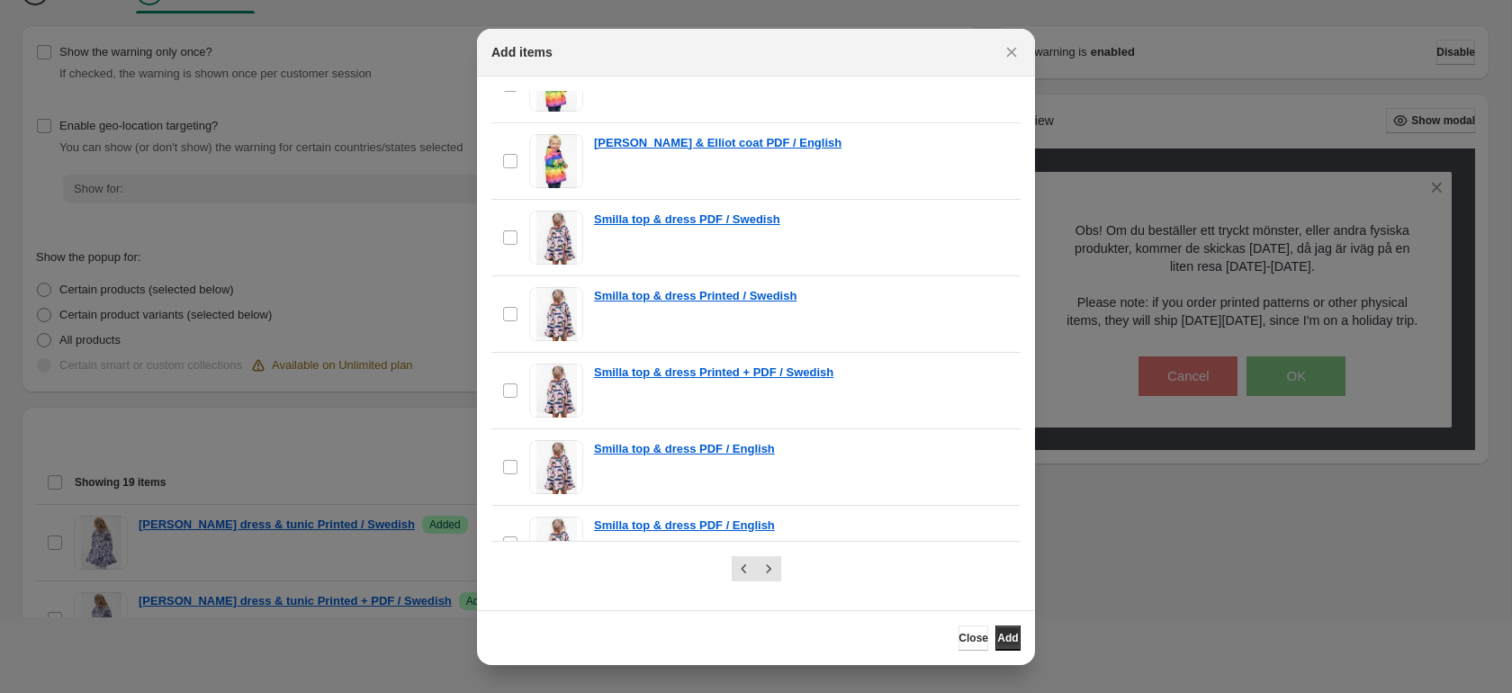
scroll to position [1624, 0]
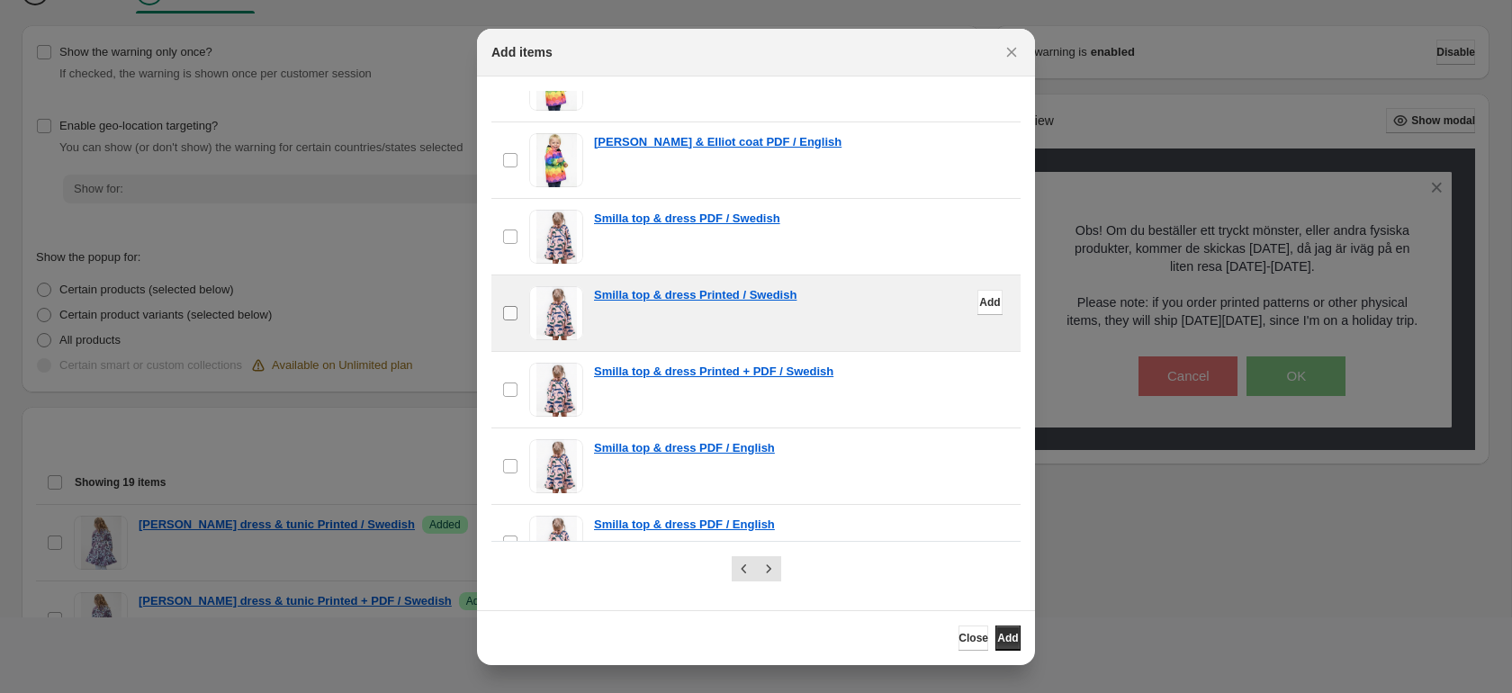
click at [509, 321] on label "checkbox" at bounding box center [511, 313] width 38 height 76
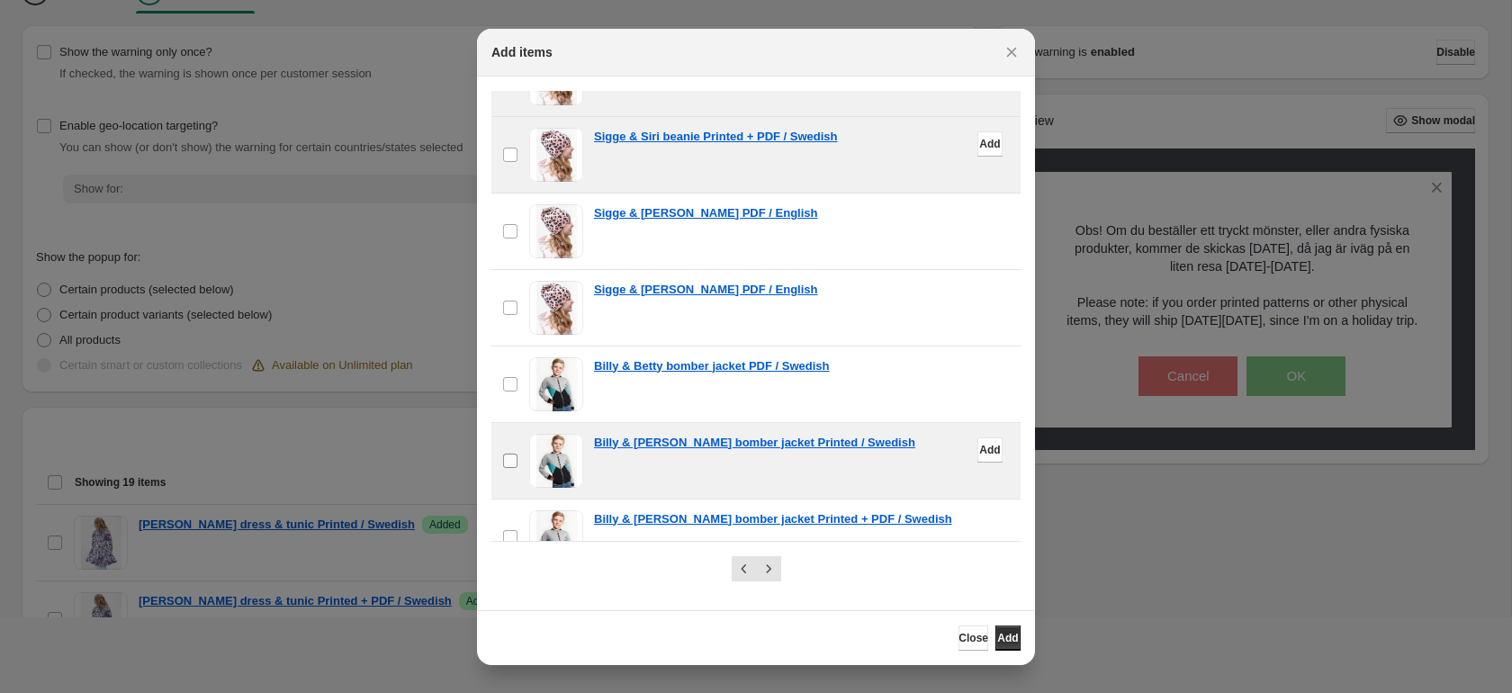
scroll to position [2640, 0]
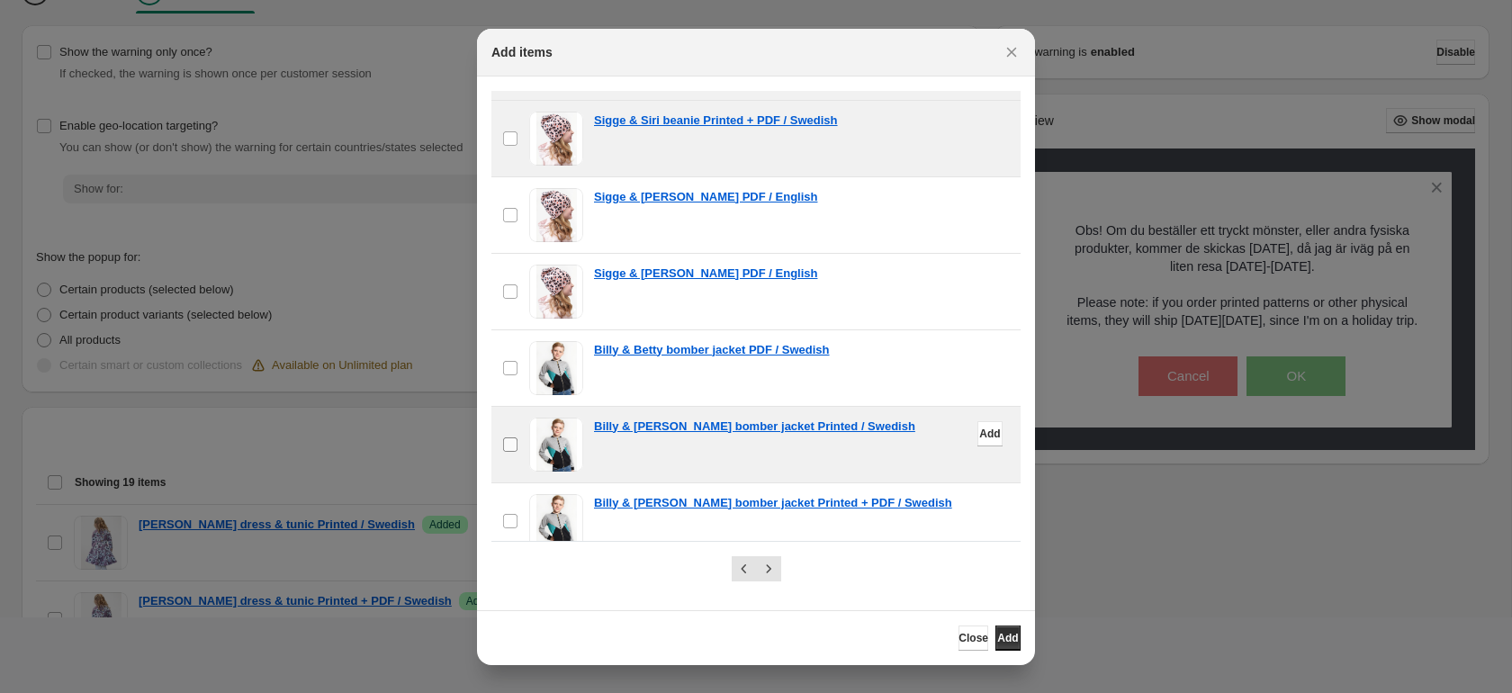
click at [508, 433] on label "checkbox" at bounding box center [511, 445] width 38 height 76
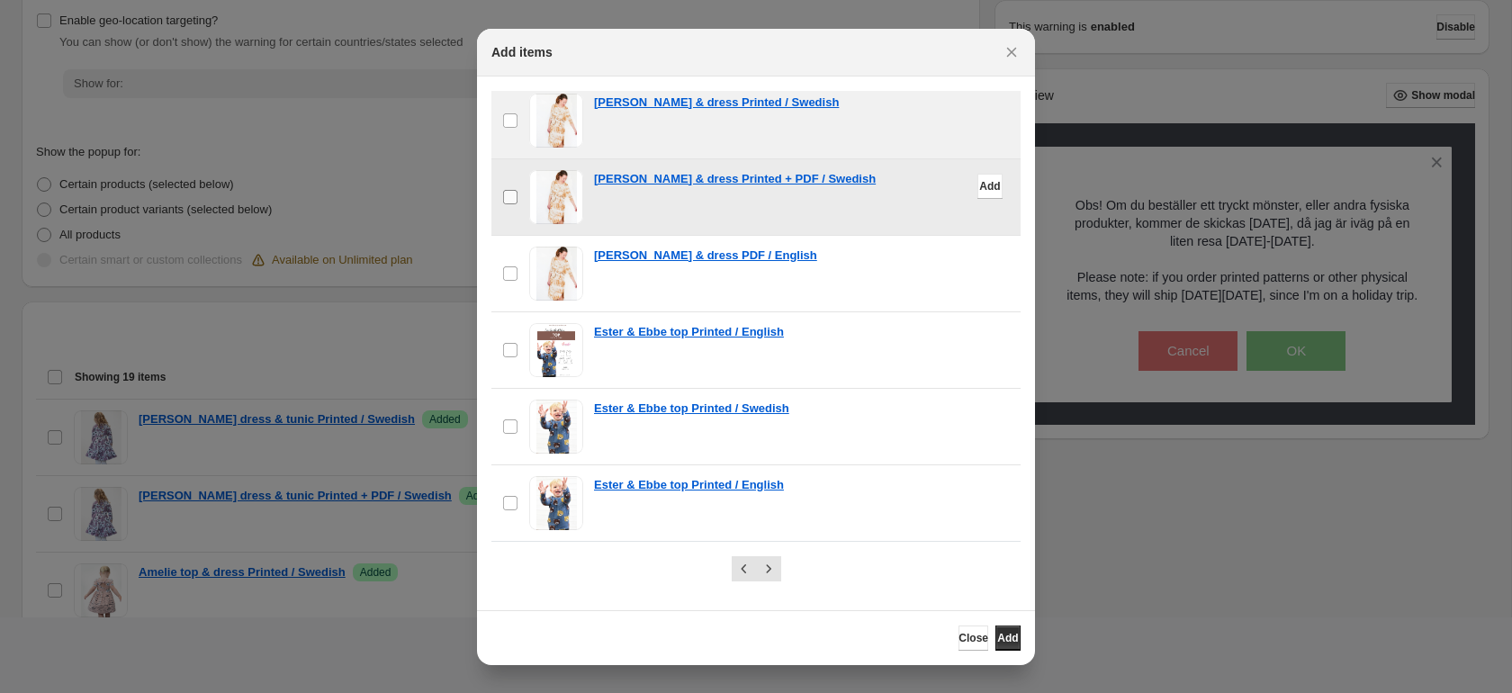
scroll to position [324, 0]
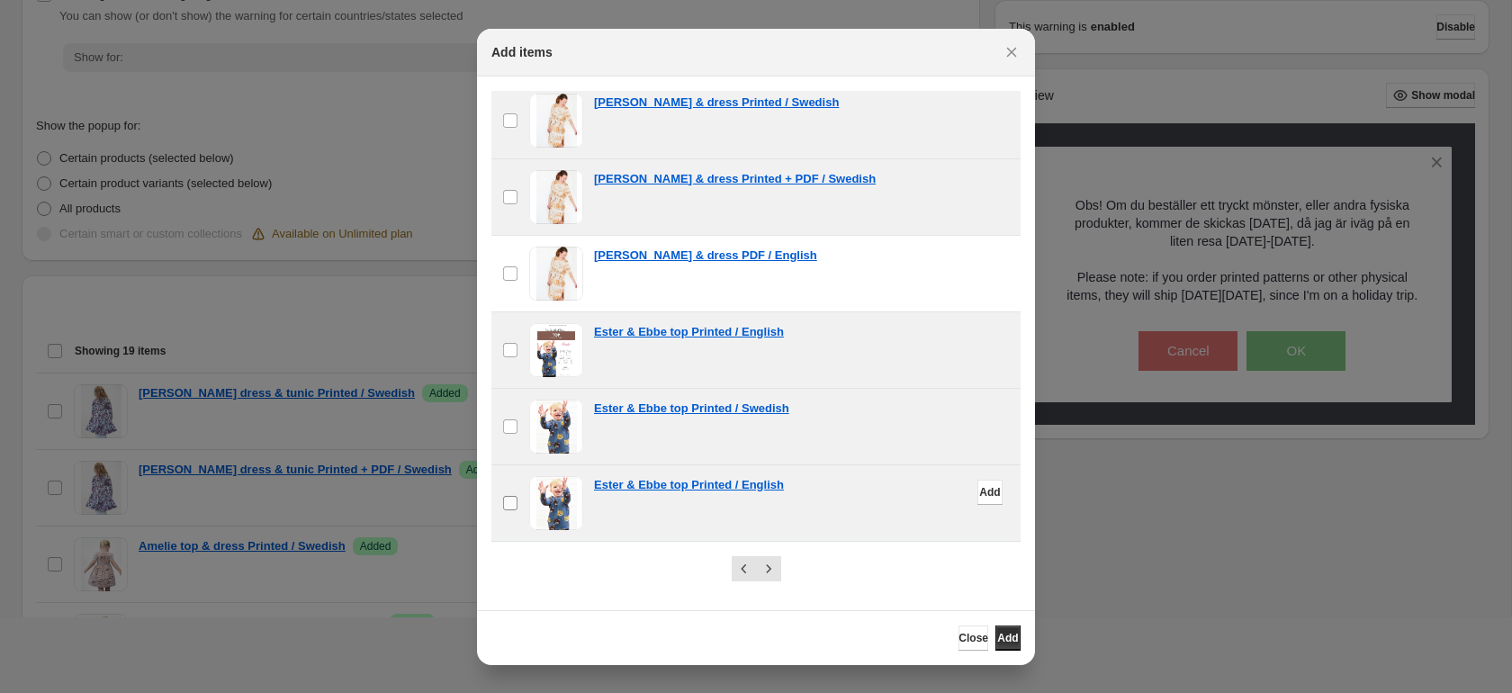
click at [501, 503] on label "checkbox" at bounding box center [511, 503] width 38 height 76
click at [1002, 636] on span "Add" at bounding box center [1007, 638] width 21 height 14
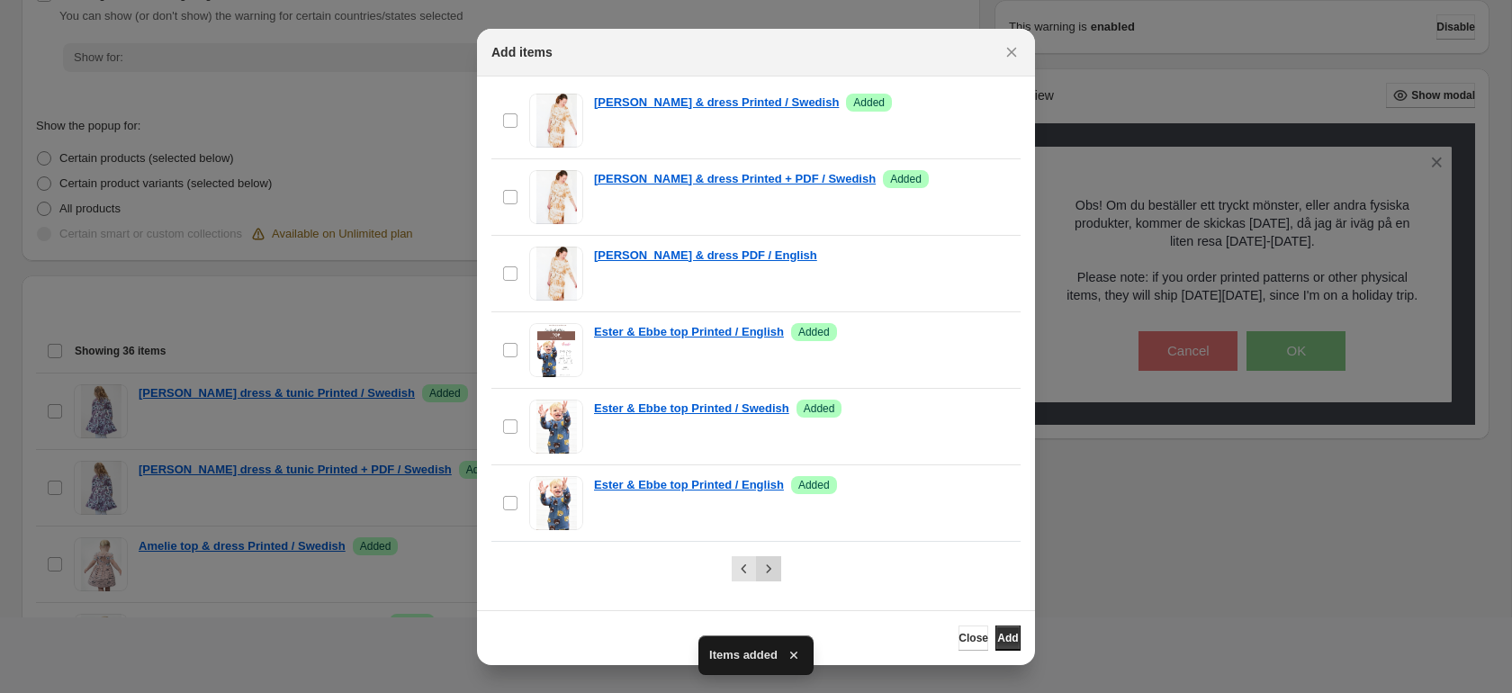
click at [773, 569] on icon "Next" at bounding box center [769, 569] width 18 height 18
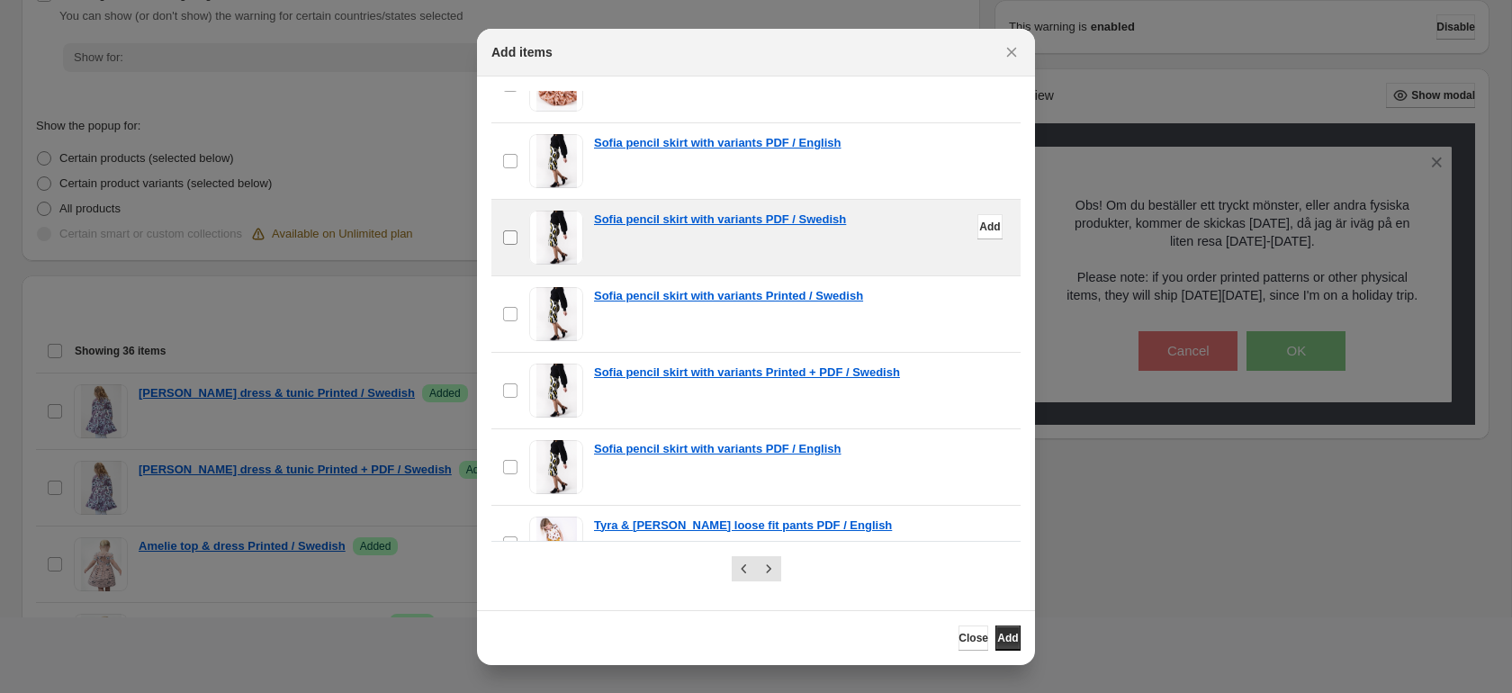
scroll to position [631, 0]
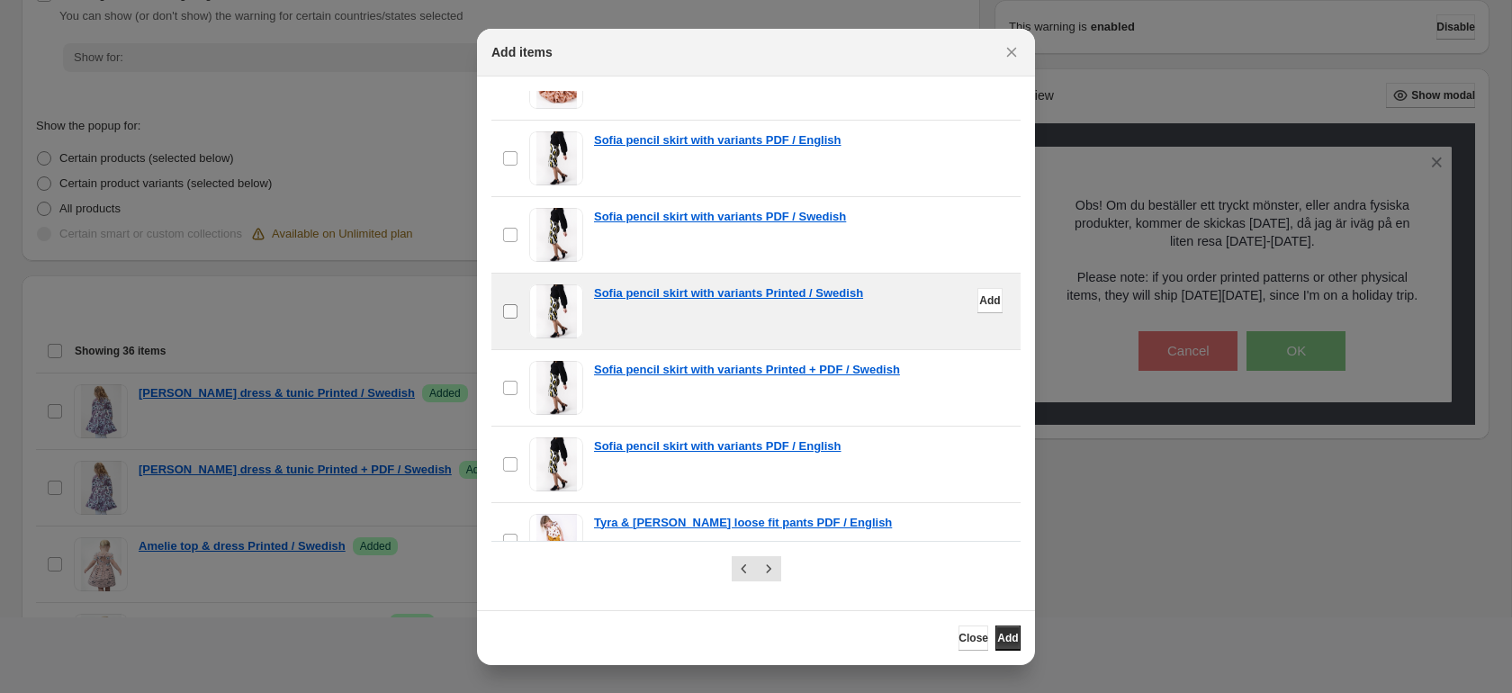
click at [518, 312] on span ":r2a:" at bounding box center [510, 311] width 16 height 16
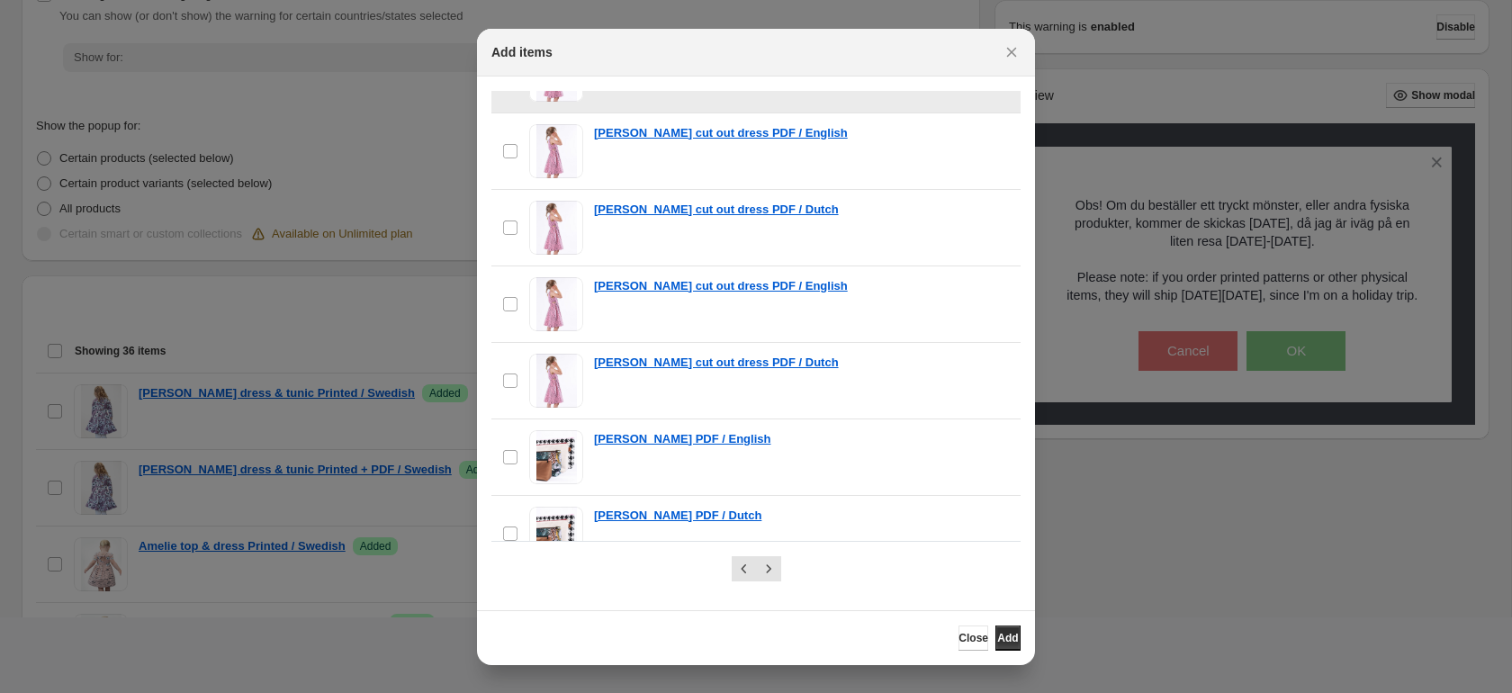
scroll to position [5872, 0]
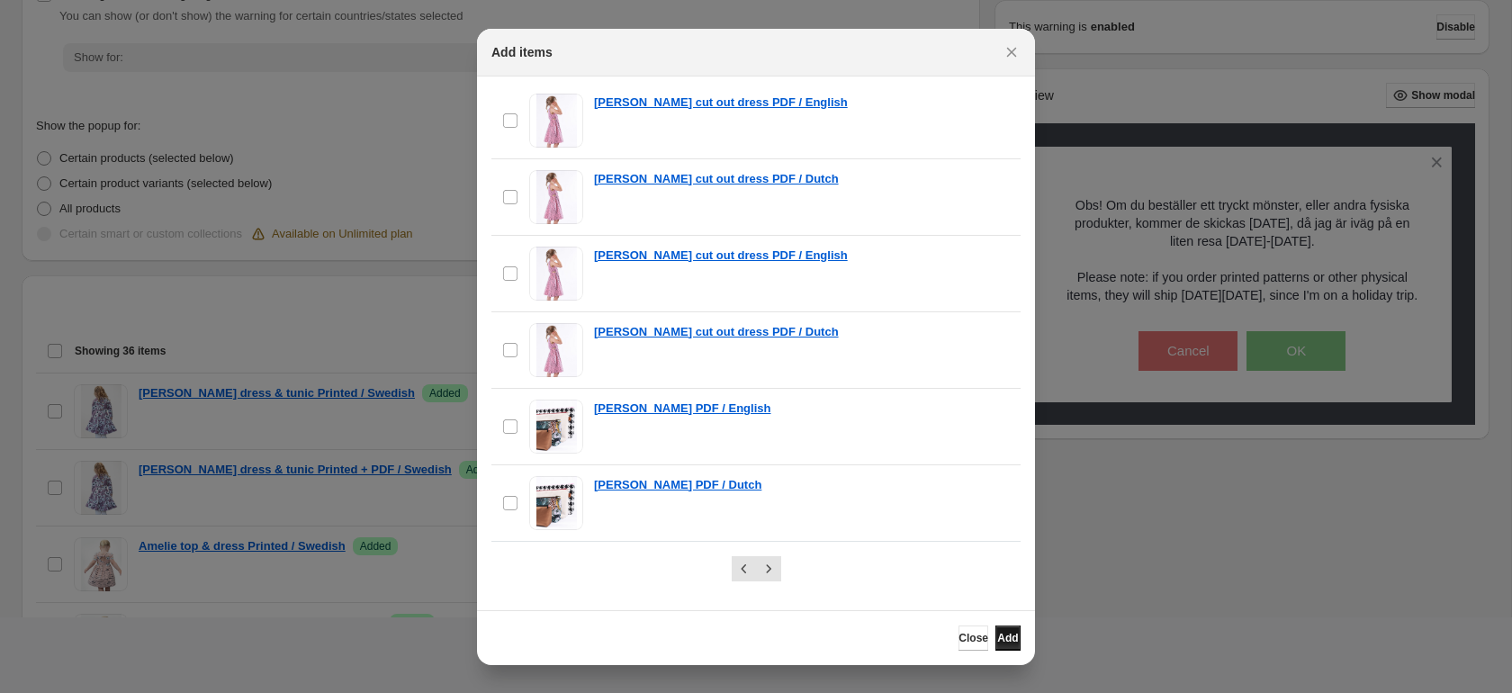
click at [1000, 636] on span "Add" at bounding box center [1007, 638] width 21 height 14
click at [770, 565] on icon "Next" at bounding box center [769, 569] width 18 height 18
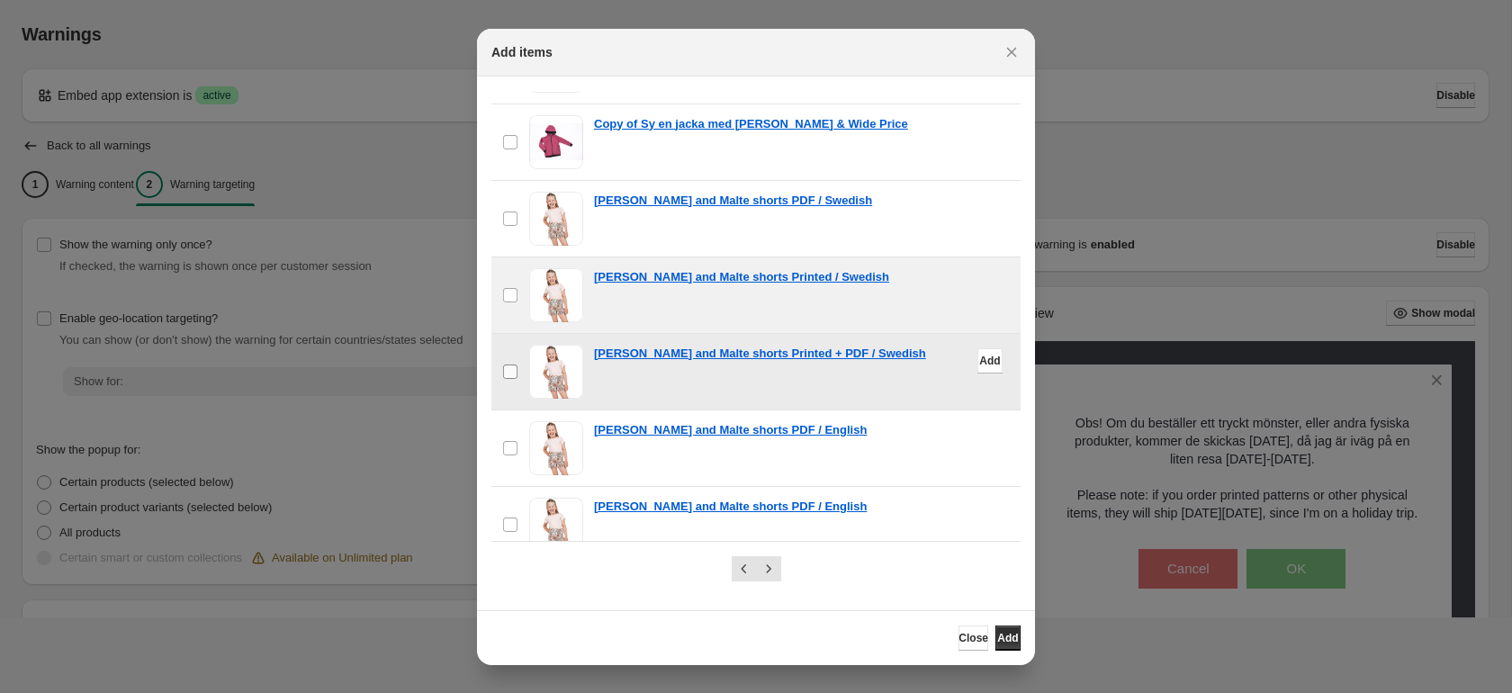
scroll to position [2051, 0]
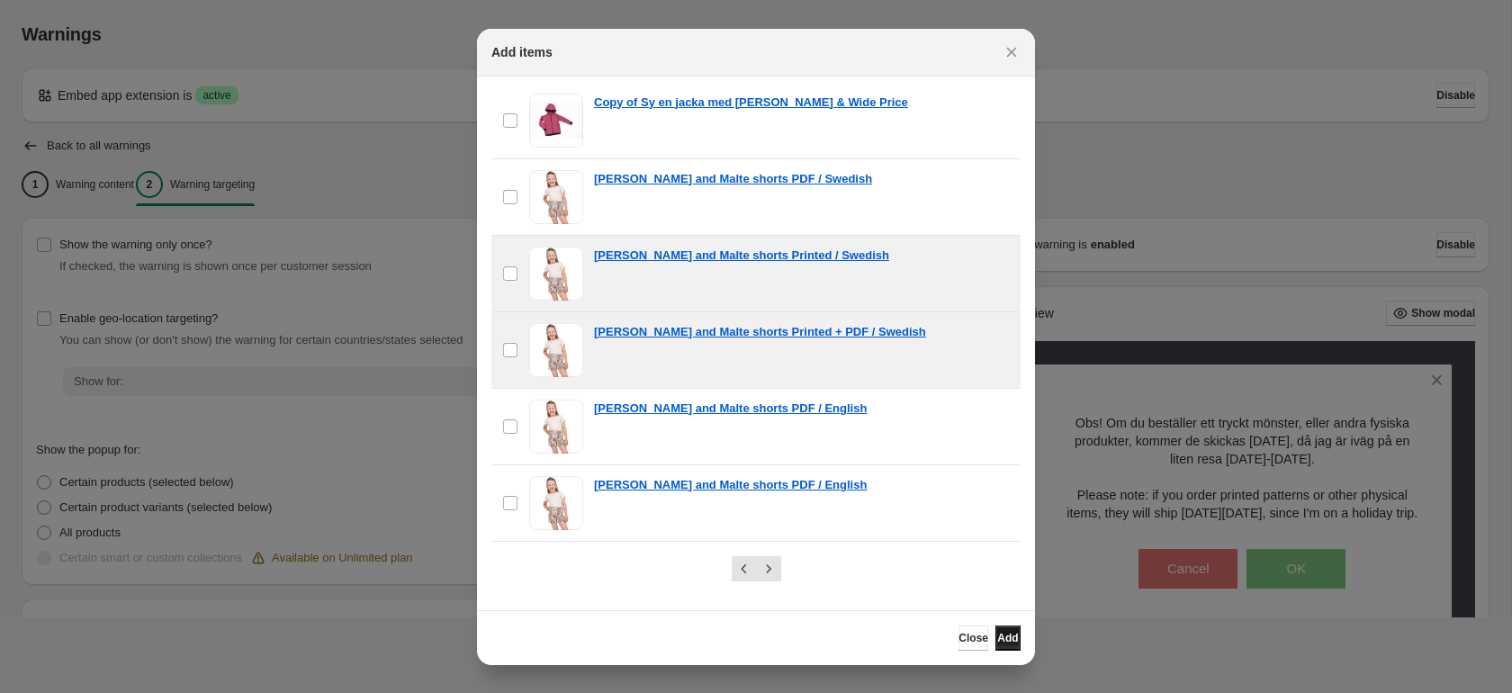
click at [1004, 641] on span "Add" at bounding box center [1007, 638] width 21 height 14
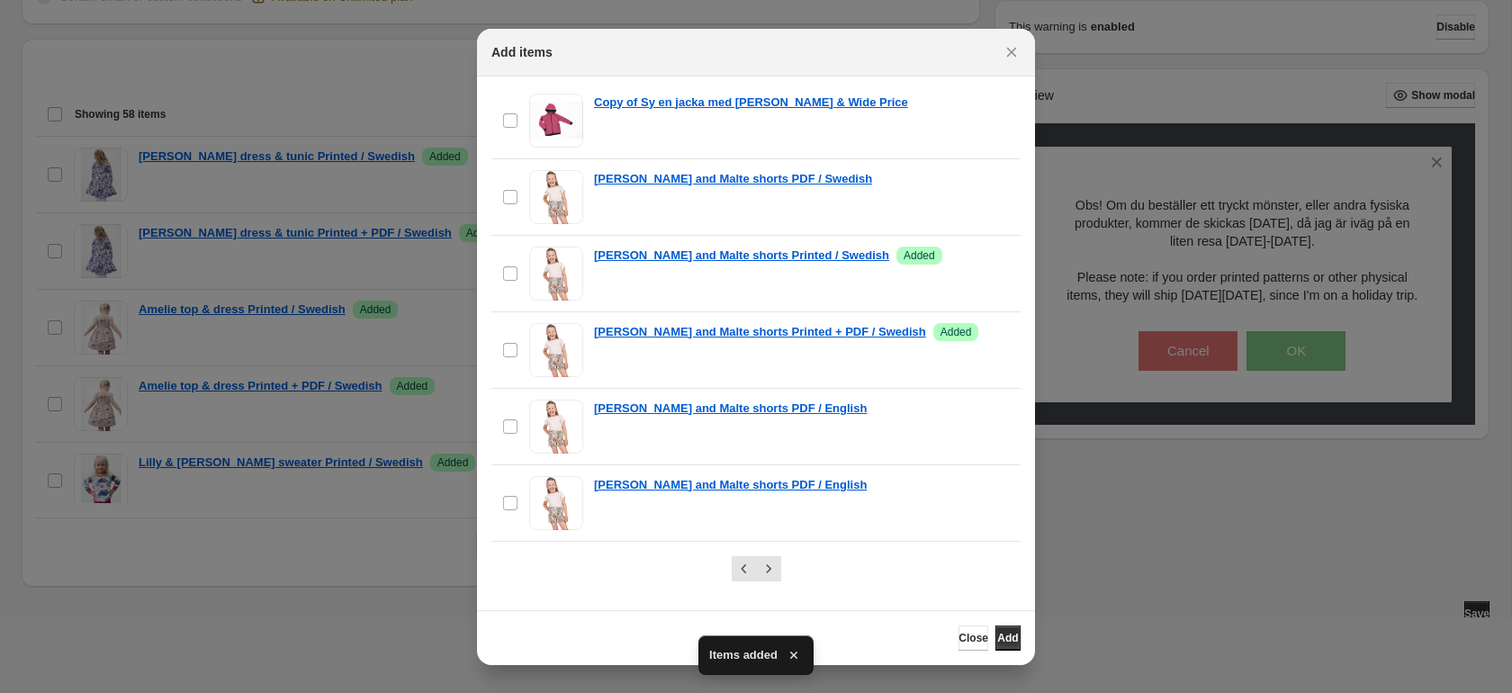
scroll to position [571, 0]
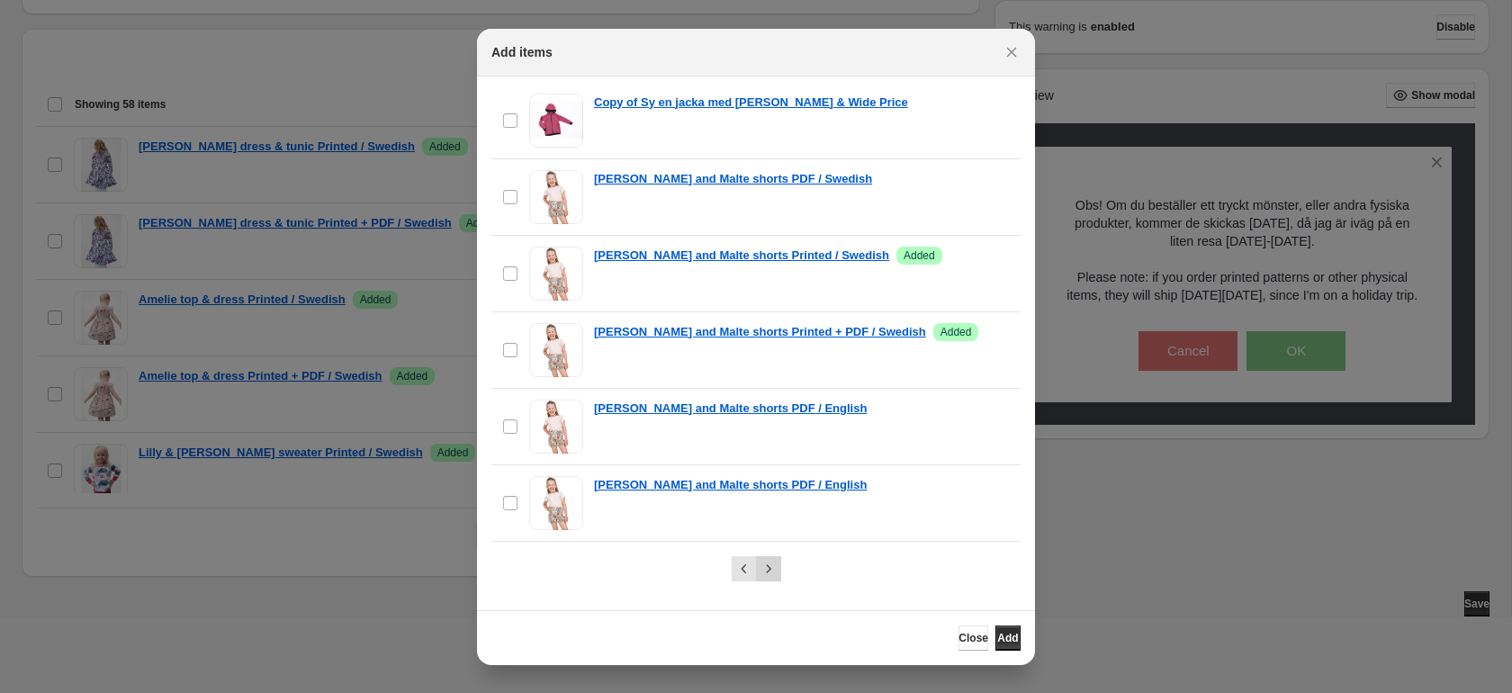
click at [767, 566] on icon "Next" at bounding box center [769, 569] width 18 height 18
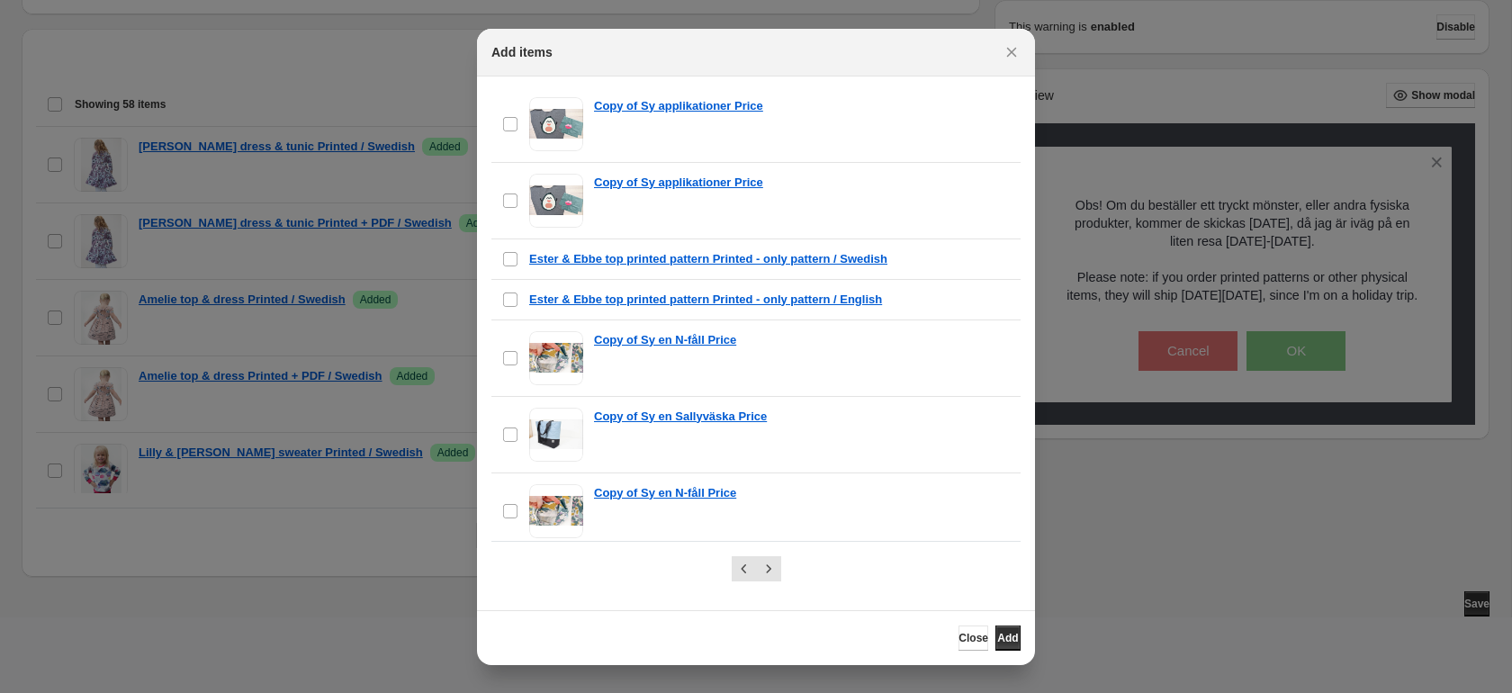
scroll to position [1821, 0]
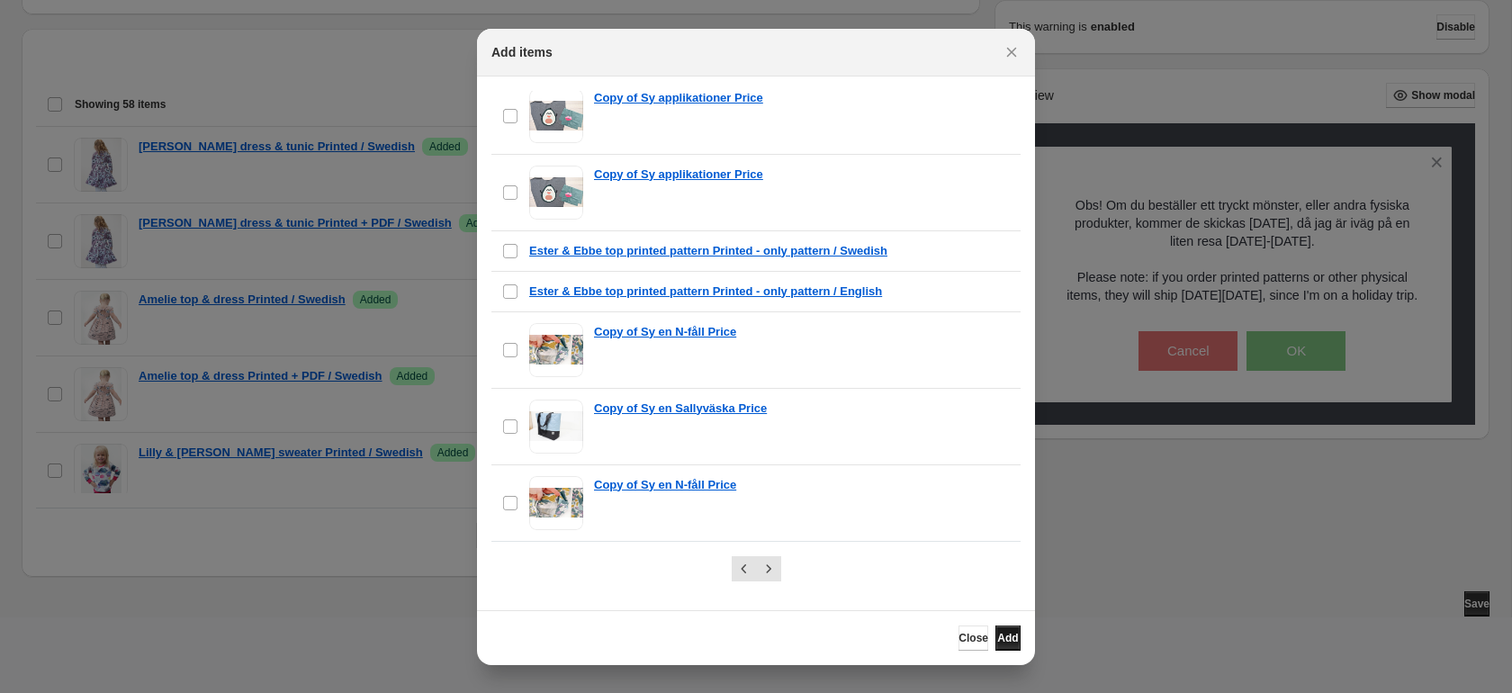
click at [1006, 637] on span "Add" at bounding box center [1007, 638] width 21 height 14
click at [773, 563] on icon "Next" at bounding box center [769, 569] width 18 height 18
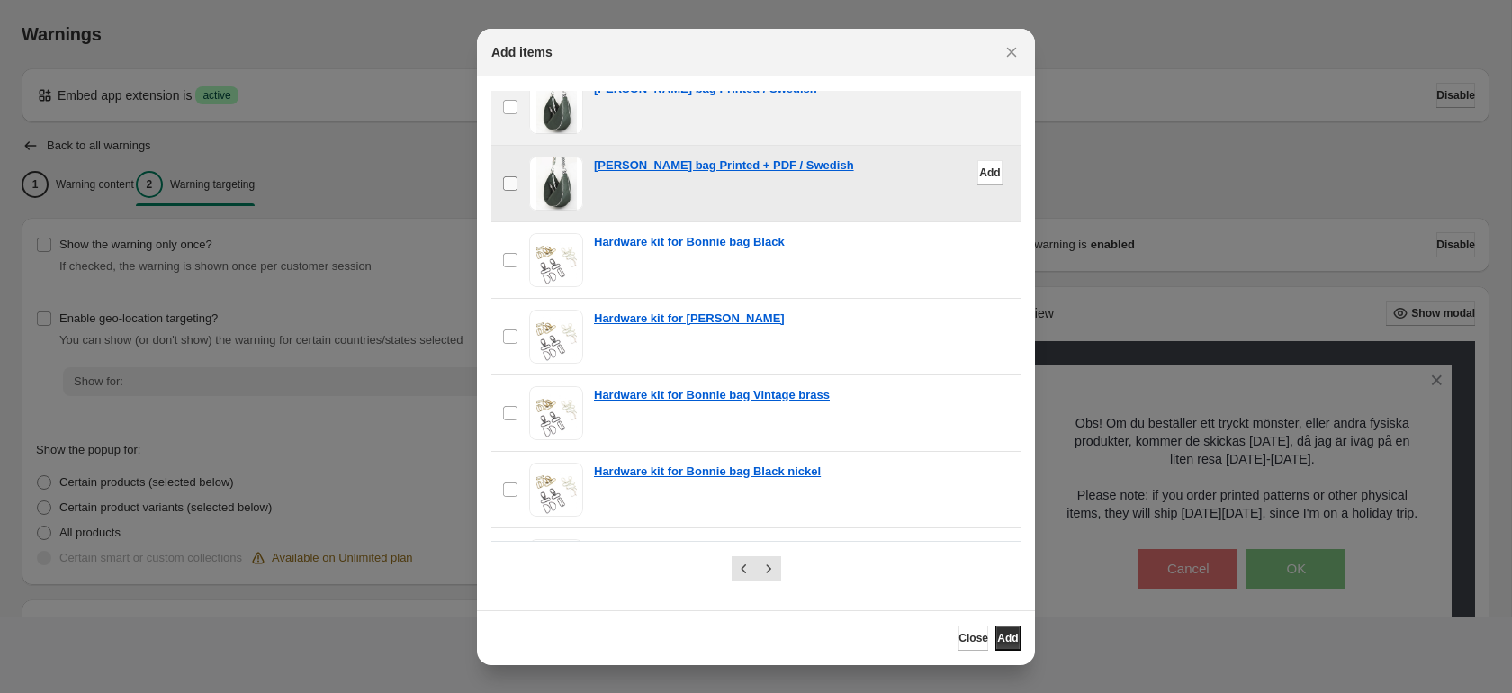
scroll to position [1753, 0]
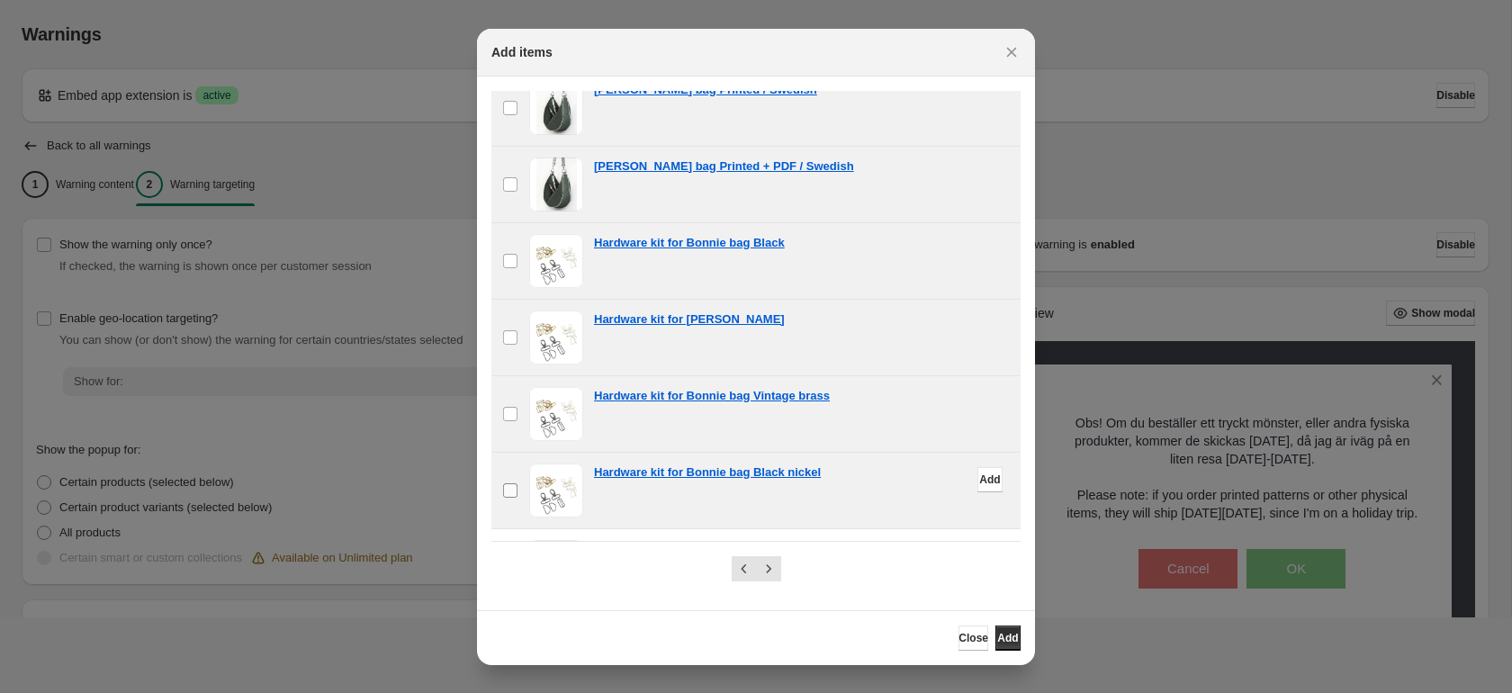
click at [510, 480] on label "checkbox" at bounding box center [511, 491] width 38 height 76
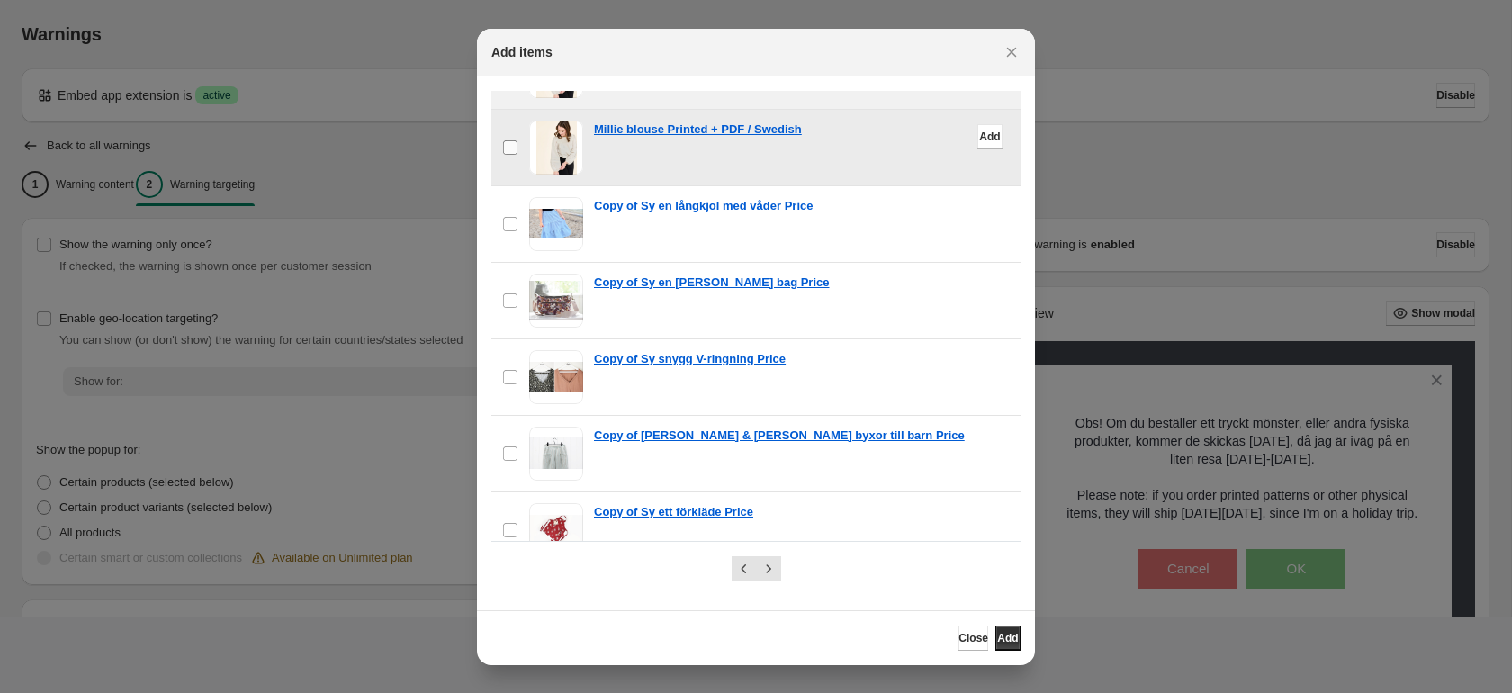
scroll to position [3576, 0]
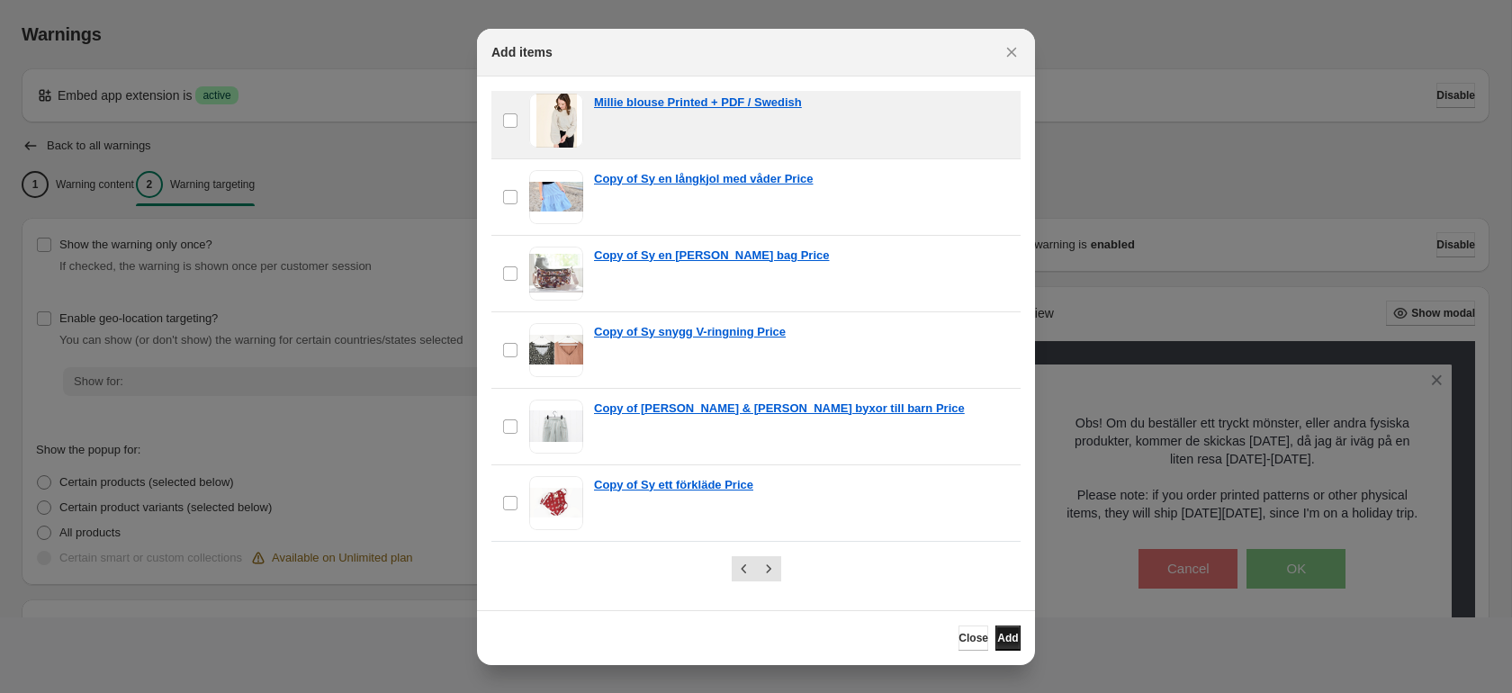
click at [1008, 639] on span "Add" at bounding box center [1007, 638] width 21 height 14
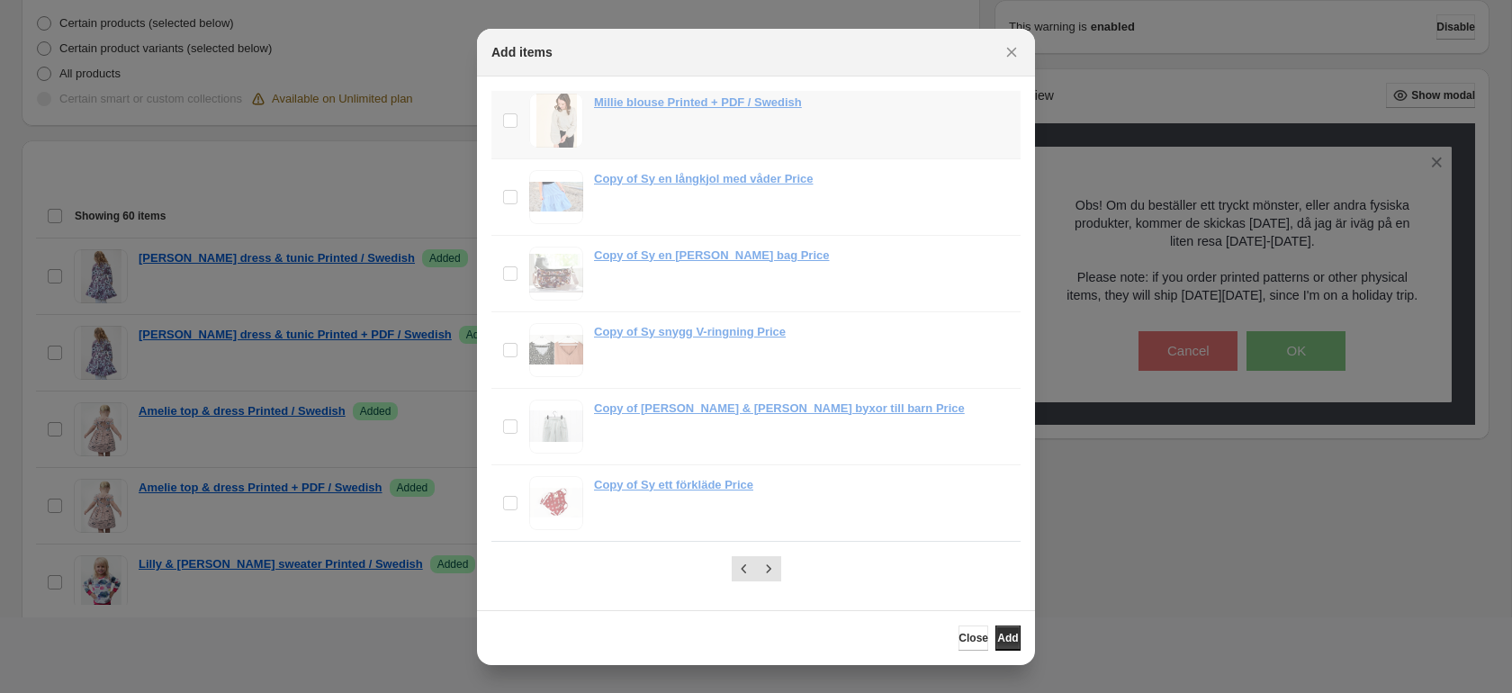
scroll to position [571, 0]
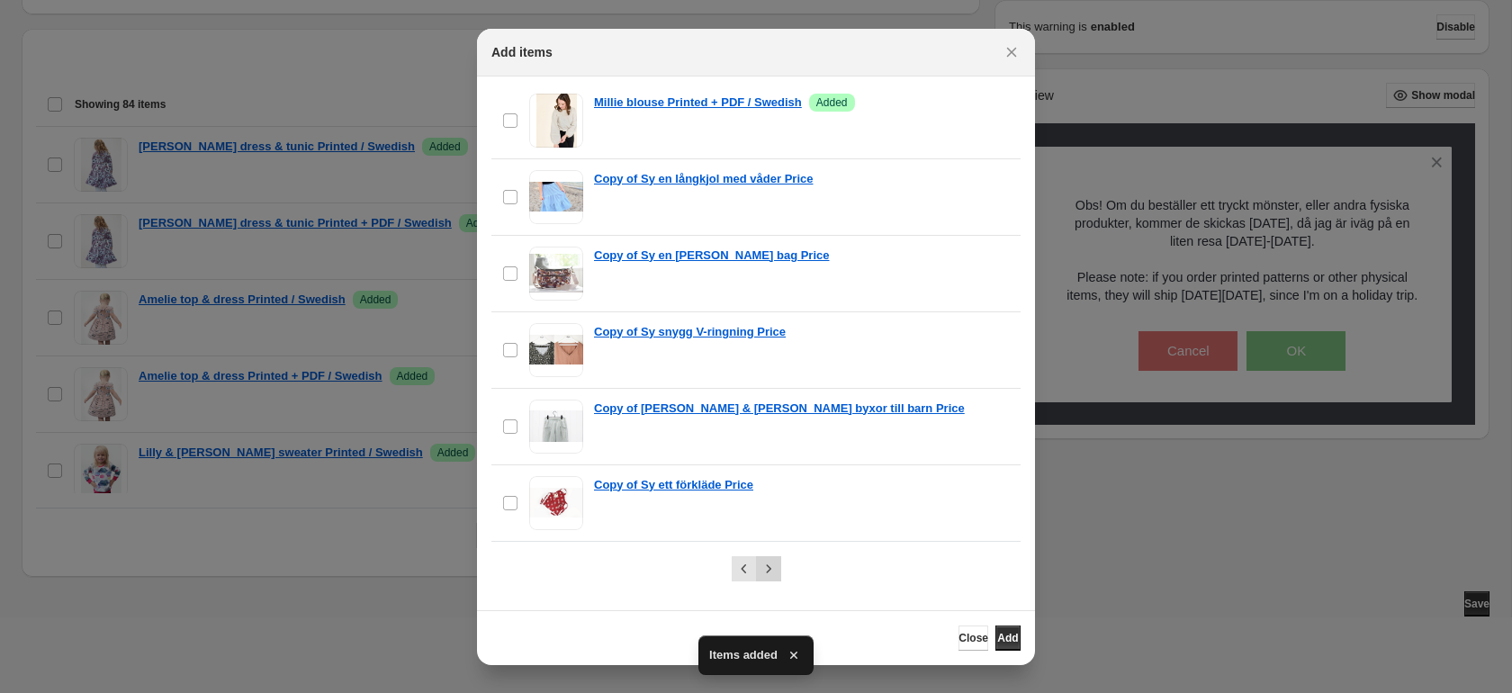
click at [766, 564] on icon "Next" at bounding box center [769, 569] width 18 height 18
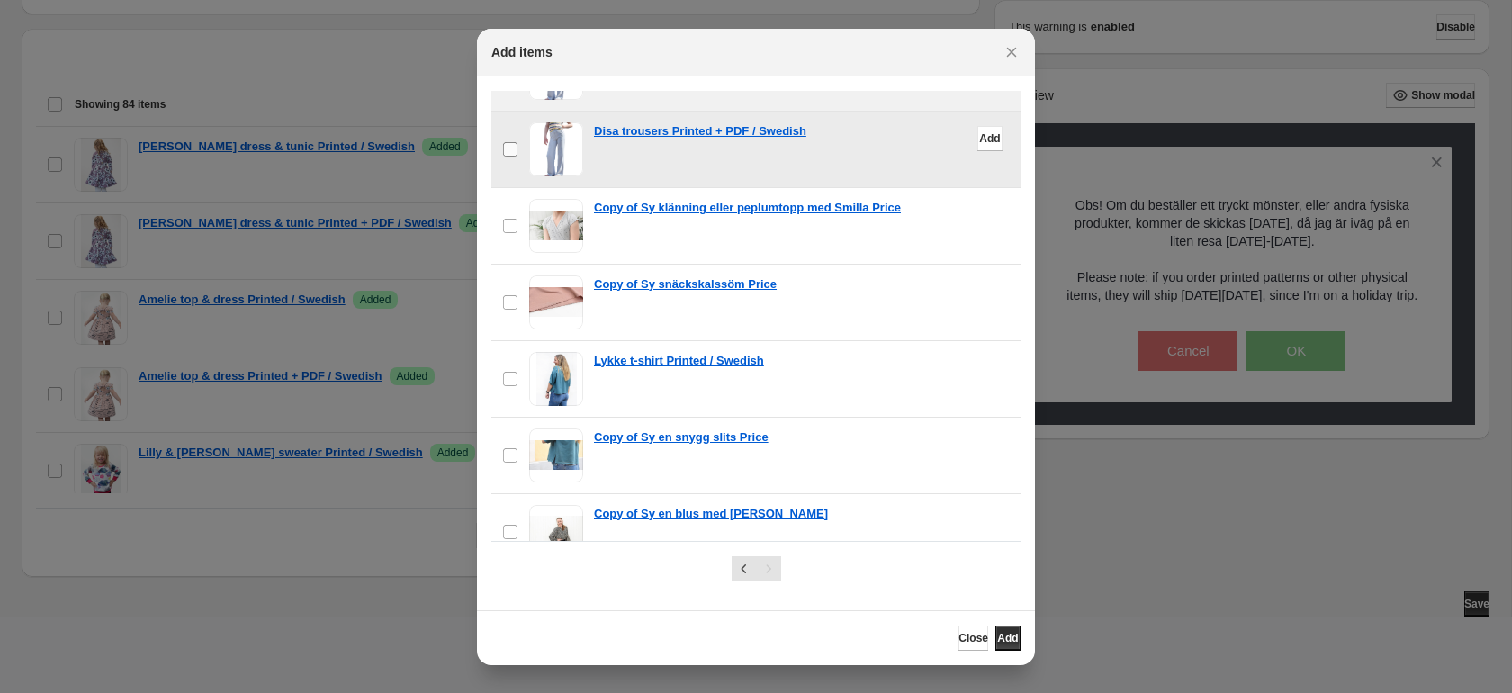
scroll to position [439, 0]
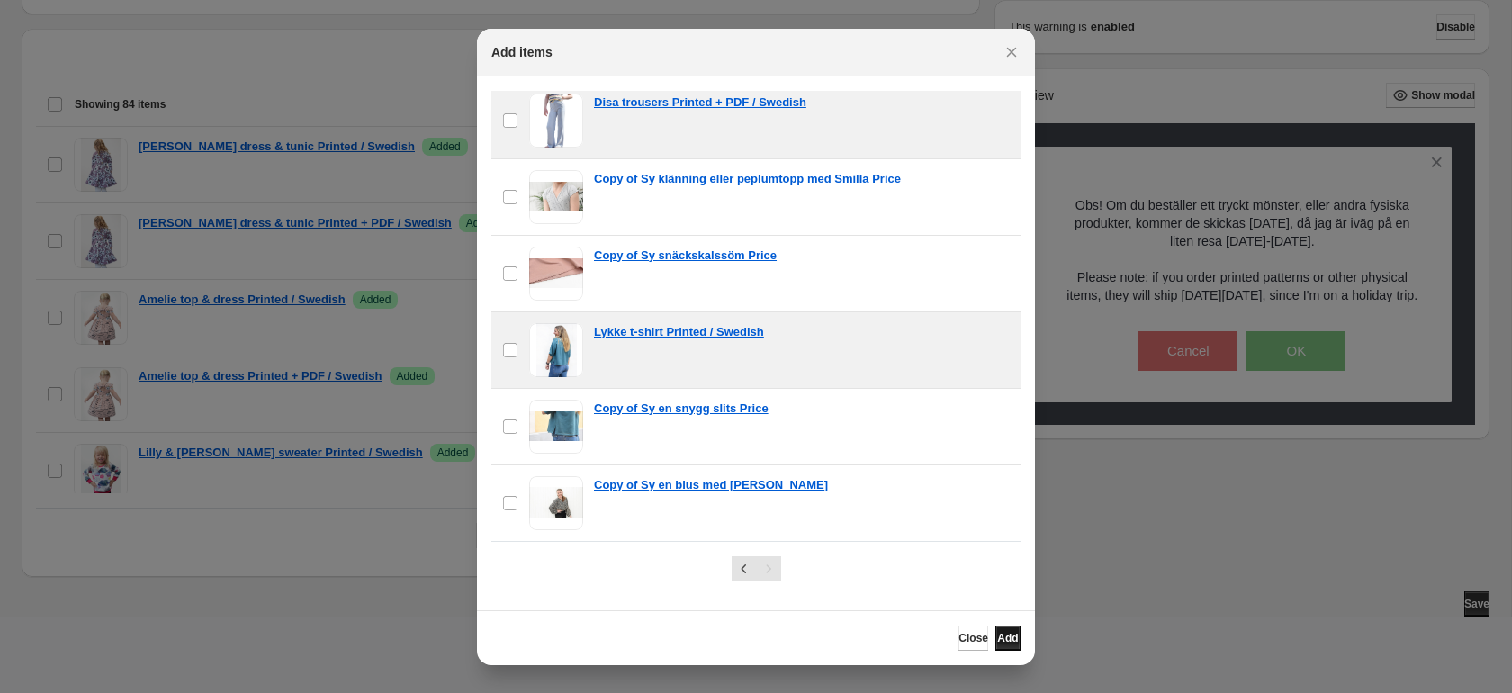
click at [1005, 634] on span "Add" at bounding box center [1007, 638] width 21 height 14
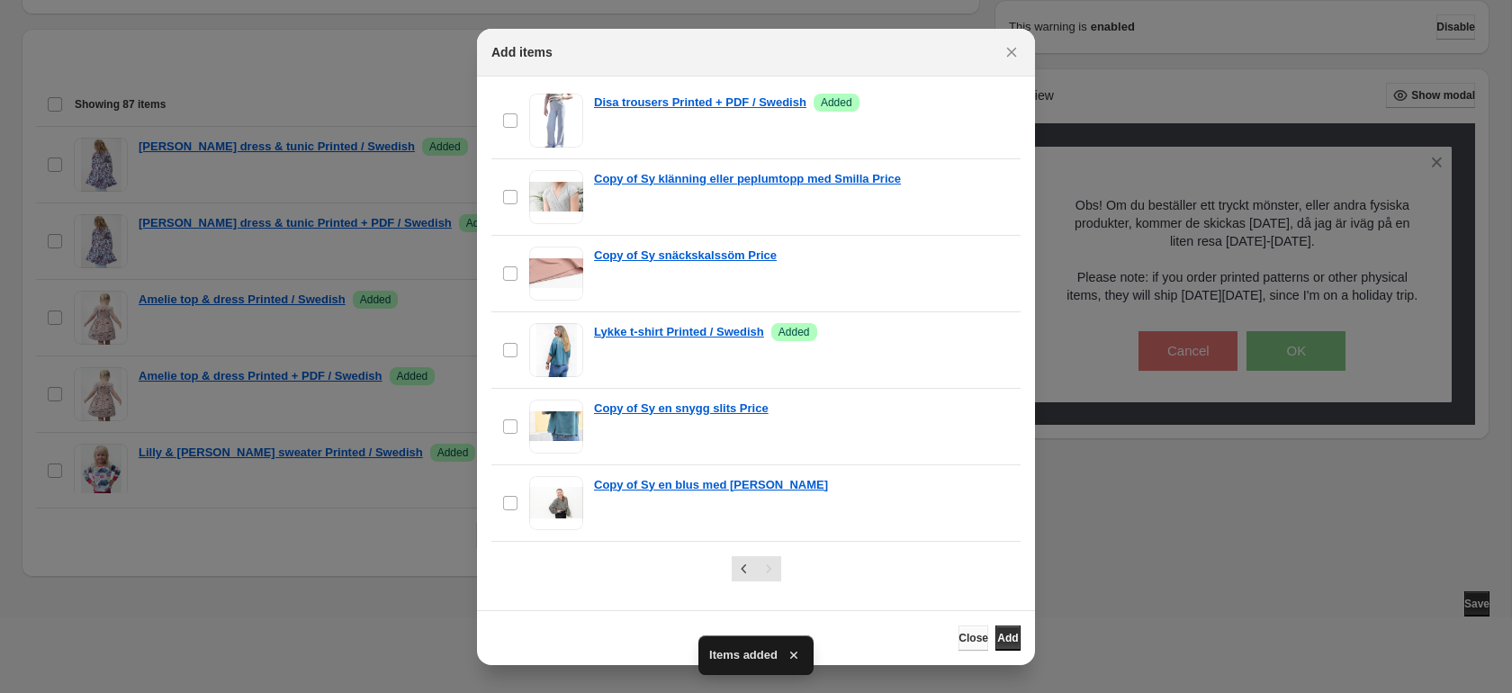
click at [959, 635] on span "Close" at bounding box center [974, 638] width 30 height 14
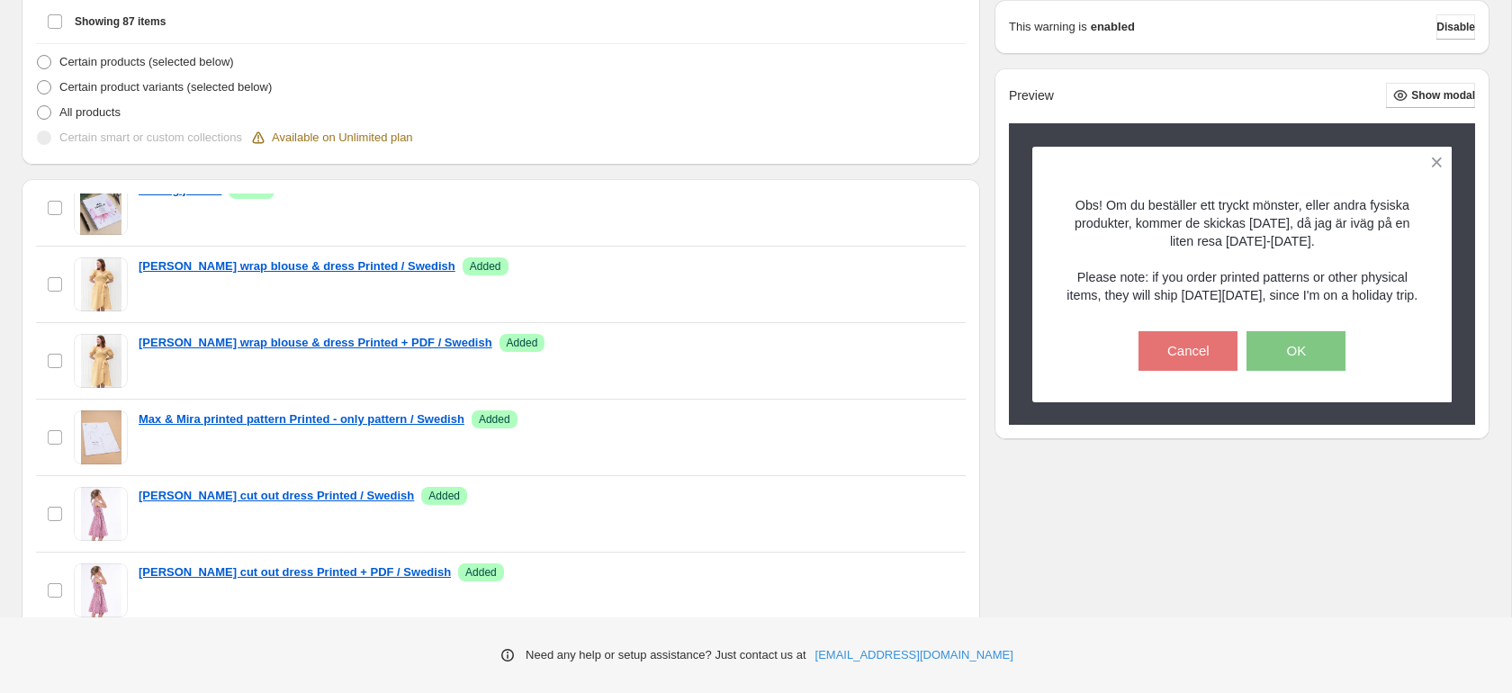
scroll to position [0, 0]
